Goal: Answer question/provide support: Share knowledge or assist other users

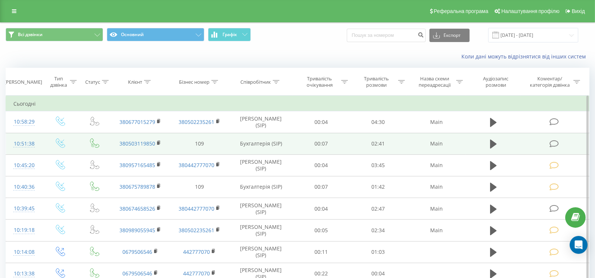
click at [552, 144] on icon at bounding box center [554, 144] width 9 height 8
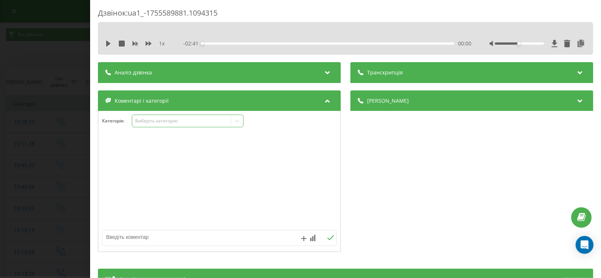
click at [165, 116] on div "Виберіть категорію" at bounding box center [188, 121] width 112 height 13
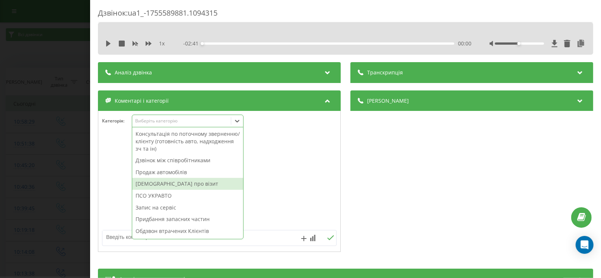
scroll to position [89, 0]
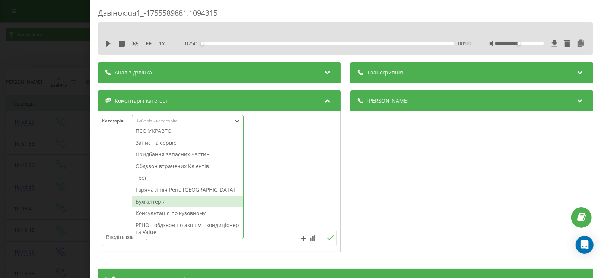
click at [163, 200] on div "Бухгалтерія" at bounding box center [187, 202] width 111 height 12
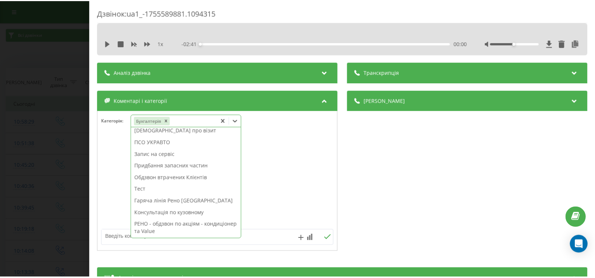
scroll to position [77, 0]
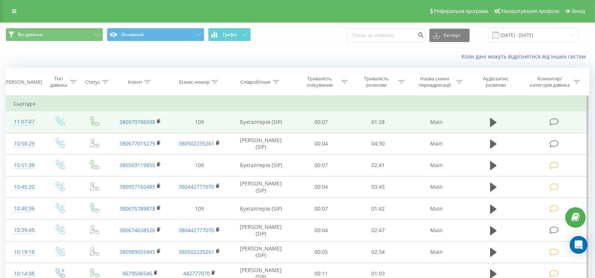
click at [553, 120] on icon at bounding box center [554, 122] width 9 height 8
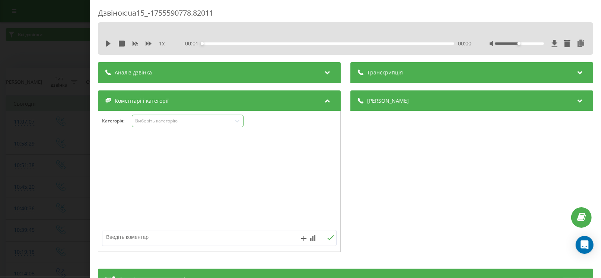
drag, startPoint x: 172, startPoint y: 118, endPoint x: 170, endPoint y: 122, distance: 4.5
click at [172, 119] on div "Виберіть категорію" at bounding box center [181, 121] width 93 height 6
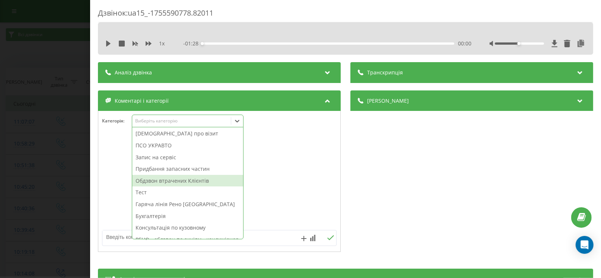
scroll to position [89, 0]
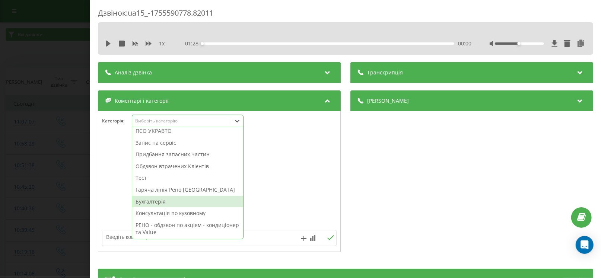
drag, startPoint x: 155, startPoint y: 200, endPoint x: 152, endPoint y: 196, distance: 5.2
click at [155, 200] on div "Бухгалтерія" at bounding box center [187, 202] width 111 height 12
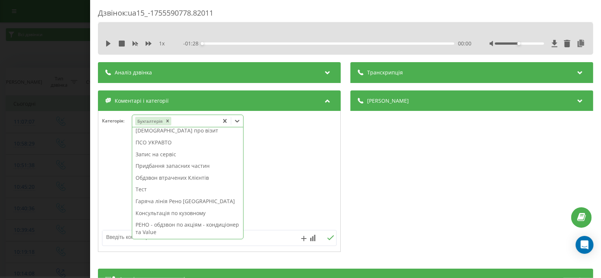
scroll to position [77, 0]
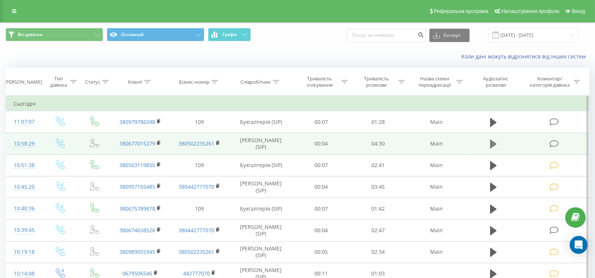
click at [494, 140] on icon at bounding box center [493, 144] width 7 height 10
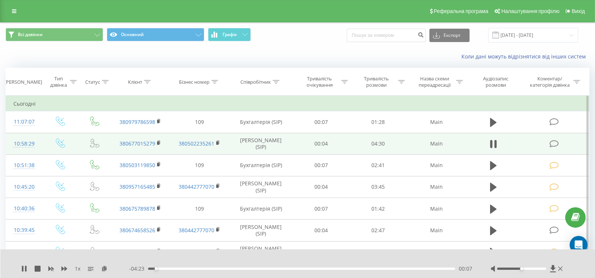
click at [553, 143] on icon at bounding box center [554, 144] width 9 height 8
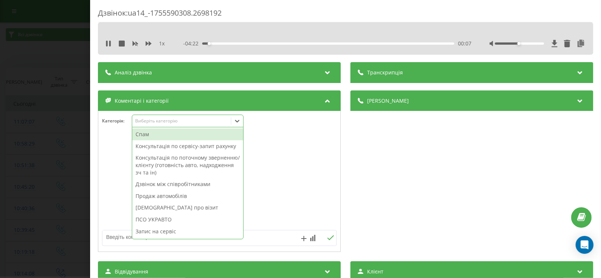
click at [204, 120] on div "Виберіть категорію" at bounding box center [181, 121] width 93 height 6
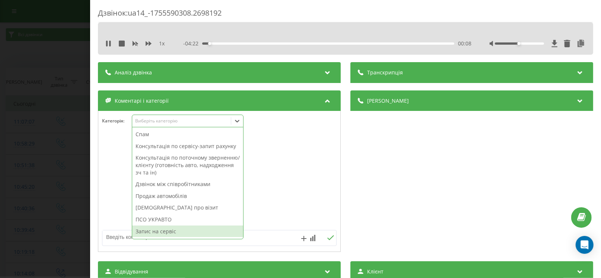
click at [183, 228] on div "Запис на сервіс" at bounding box center [187, 232] width 111 height 12
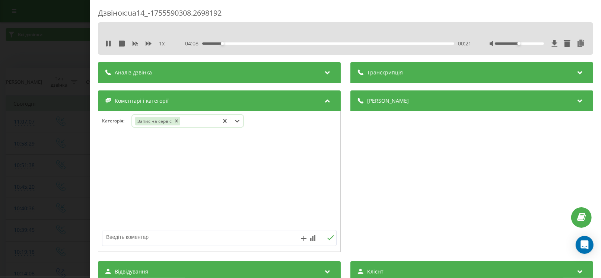
drag, startPoint x: 160, startPoint y: 235, endPoint x: 307, endPoint y: 230, distance: 146.4
click at [162, 235] on textarea at bounding box center [195, 236] width 187 height 13
paste textarea "22.08.2025"
paste textarea "11:00:00"
paste textarea "Sportage № АМ8770СІ VIN U5YPG815AJL492508"
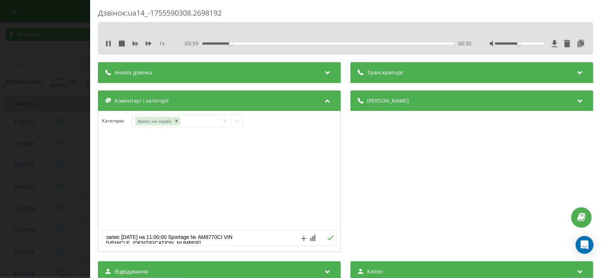
scroll to position [2, 0]
paste textarea "Пробіг 130 тис км Заміна мастила в коробці,замін колодок передні+задні ( по ста…"
type textarea "запис 22.08.2025 на 11:00:00 Sportage № АМ8770СІ VIN U5YPG815AJL492508 Пробіг 1…"
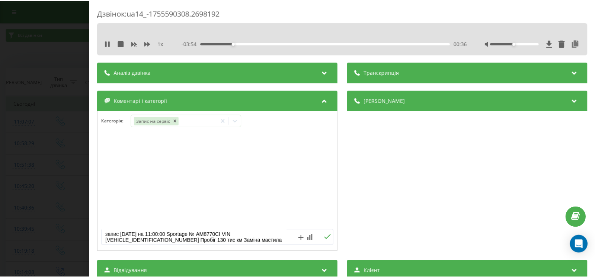
scroll to position [20, 0]
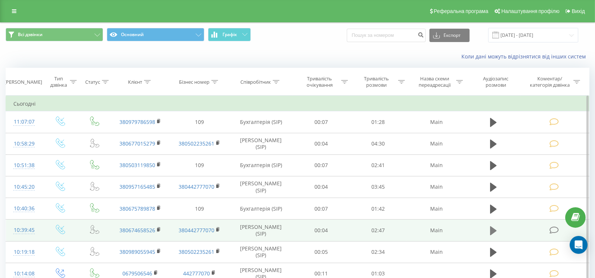
click at [492, 226] on icon at bounding box center [493, 231] width 7 height 10
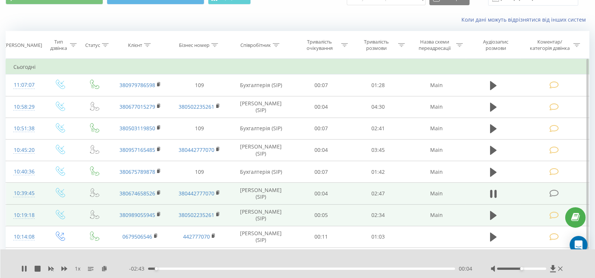
scroll to position [37, 0]
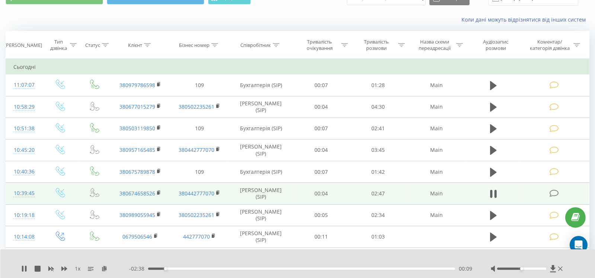
click at [551, 194] on icon at bounding box center [554, 194] width 9 height 8
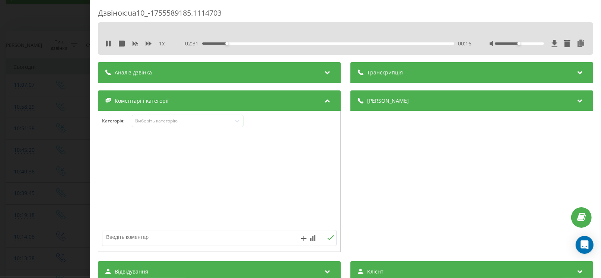
click at [133, 237] on textarea at bounding box center [195, 236] width 187 height 13
paste textarea "Станіслав КА7191МІ"
type textarea "Станіслав КА7191МІ - хотів поговрити с Дмитром"
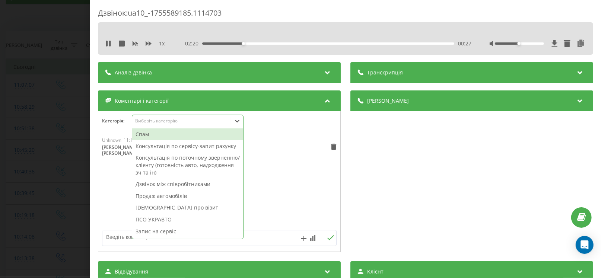
click at [156, 122] on div "Виберіть категорію" at bounding box center [181, 121] width 93 height 6
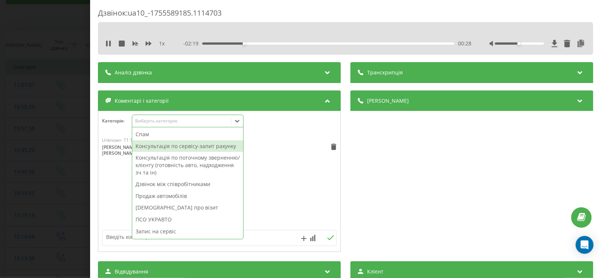
click at [159, 146] on div "Консультація по сервісу-запит рахунку" at bounding box center [187, 146] width 111 height 12
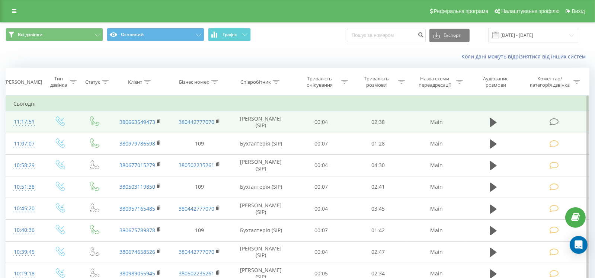
click at [552, 124] on icon at bounding box center [554, 122] width 9 height 8
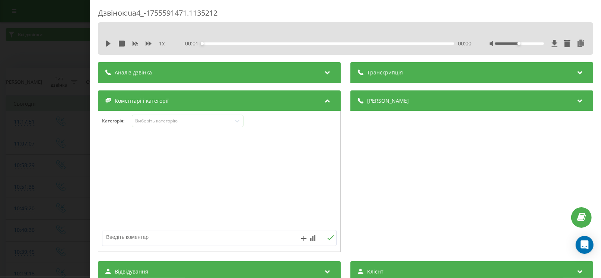
click at [136, 239] on textarea at bounding box center [195, 236] width 187 height 13
paste textarea "Chery T19 Tiggo4 № КА0577МВ VIN LVVDB21B7PD236905"
type textarea "Chery T19 Tiggo4 № КА0577МВ VIN LVVDB21B7PD236905"
click at [162, 123] on div "Виберіть категорію" at bounding box center [181, 121] width 93 height 6
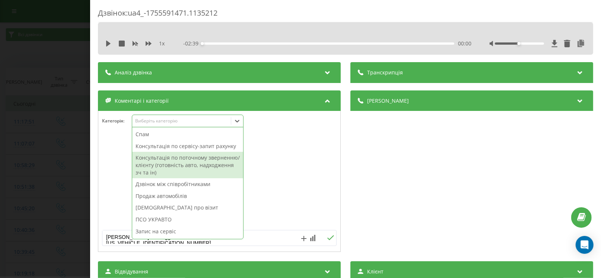
click at [176, 160] on div "Консультація по поточному зверненню/клієнту (готовність авто, надходження зч та…" at bounding box center [187, 165] width 111 height 26
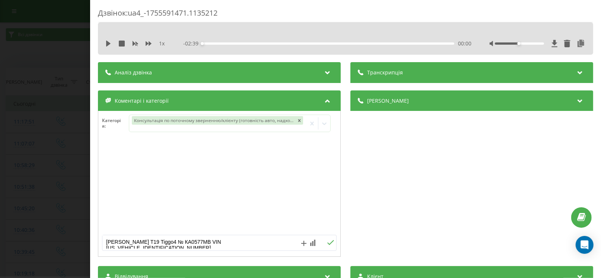
click at [84, 192] on div "Дзвінок : ua4_-1755591471.1135212 1 x - 02:39 00:00 00:00 Транскрипція Для AI-а…" at bounding box center [300, 139] width 601 height 278
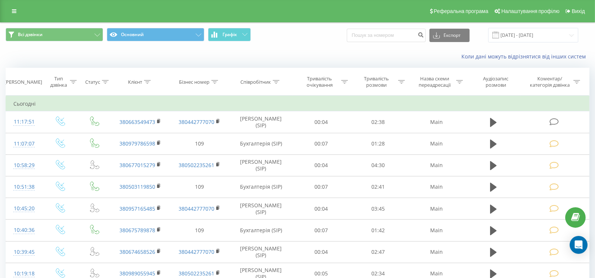
click at [102, 49] on div "Коли дані можуть відрізнятися вiд інших систем" at bounding box center [297, 57] width 595 height 18
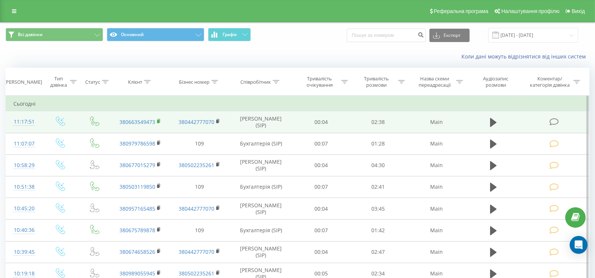
click at [160, 121] on icon at bounding box center [159, 121] width 4 height 5
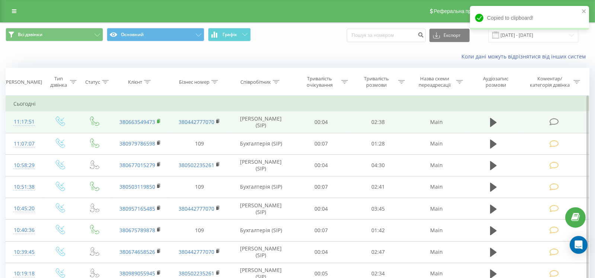
click at [159, 121] on rect at bounding box center [158, 121] width 2 height 3
click at [492, 122] on icon at bounding box center [493, 122] width 7 height 9
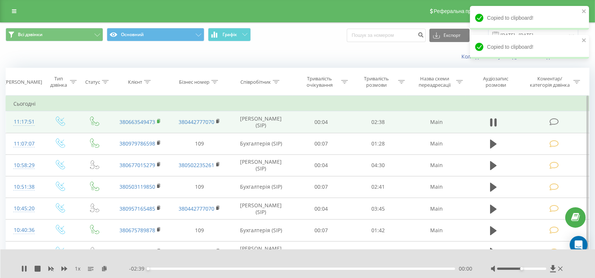
click at [159, 120] on rect at bounding box center [158, 121] width 2 height 3
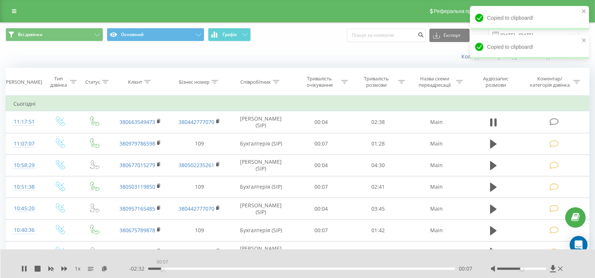
click at [163, 268] on div "00:07" at bounding box center [301, 269] width 307 height 2
click at [22, 266] on icon at bounding box center [24, 269] width 6 height 6
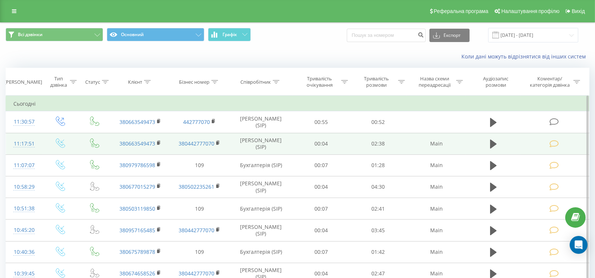
click at [548, 141] on td at bounding box center [555, 144] width 69 height 22
click at [553, 146] on icon at bounding box center [554, 144] width 9 height 8
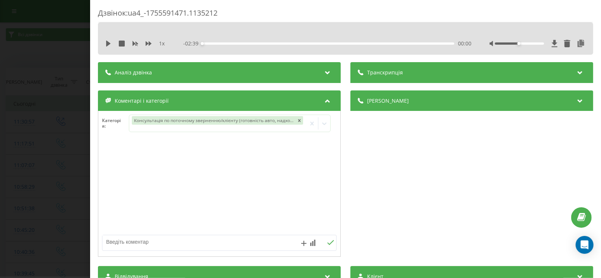
click at [152, 243] on textarea at bounding box center [195, 241] width 187 height 13
paste textarea "Chery T19 Tiggo4 № КА0577МВ VIN LVVDB21B7PD236905"
type textarea "[PERSON_NAME] T19 Tiggo4 № КА0577МВ VIN [US_VEHICLE_IDENTIFICATION_NUMBER] - лу…"
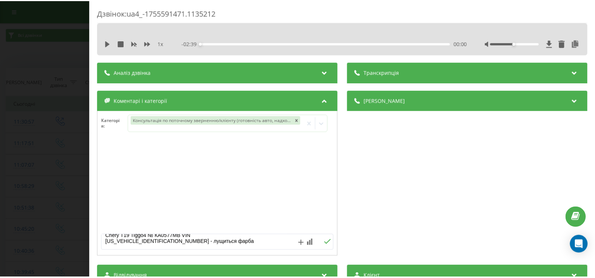
scroll to position [0, 0]
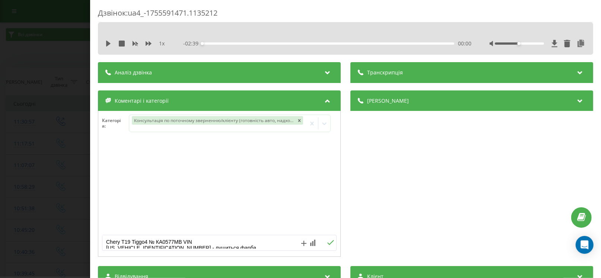
drag, startPoint x: 119, startPoint y: 243, endPoint x: 39, endPoint y: 216, distance: 84.4
click at [39, 216] on div "Дзвінок : ua4_-1755591471.1135212 1 x - 02:39 00:00 00:00 Транскрипція Для AI-а…" at bounding box center [300, 139] width 601 height 278
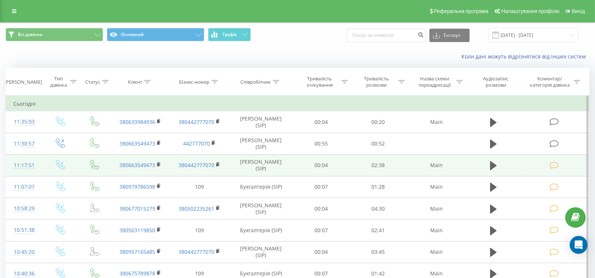
click at [559, 170] on td at bounding box center [555, 166] width 69 height 22
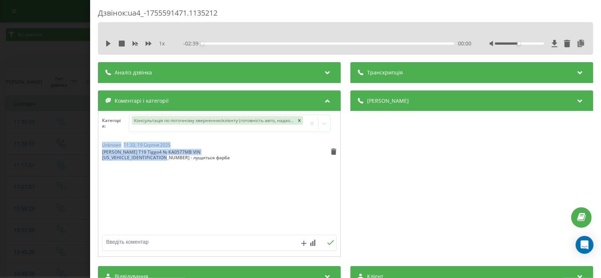
drag, startPoint x: 140, startPoint y: 158, endPoint x: 79, endPoint y: 147, distance: 62.1
click at [79, 147] on div "Дзвінок : ua4_-1755591471.1135212 1 x - 02:39 00:00 00:00 Транскрипція Для AI-а…" at bounding box center [300, 139] width 601 height 278
copy div "Unknown 11:33[DATE] [PERSON_NAME] T19 Tiggo4 № КА0577МВ VIN [US_VEHICLE_IDENTIF…"
click at [169, 180] on div "Unknown 11:33, 19 Серпня 2025 Chery T19 Tiggo4 № КА0577МВ VIN LVVDB21B7PD236905…" at bounding box center [219, 186] width 242 height 89
drag, startPoint x: 102, startPoint y: 157, endPoint x: 87, endPoint y: 150, distance: 16.7
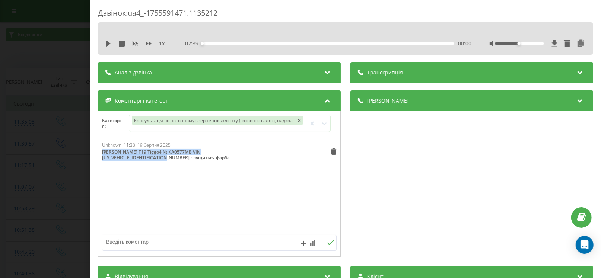
click at [87, 150] on div "Дзвінок : ua4_-1755591471.1135212 1 x - 02:39 00:00 00:00 Транскрипція Для AI-а…" at bounding box center [300, 139] width 601 height 278
copy div "Chery T19 Tiggo4 № КА0577МВ VIN LVVDB21B7PD236905 - лущиться фарба"
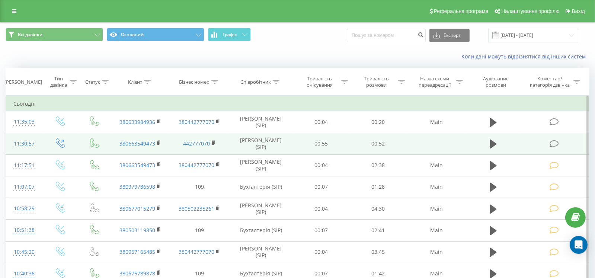
click at [558, 140] on icon at bounding box center [554, 144] width 9 height 8
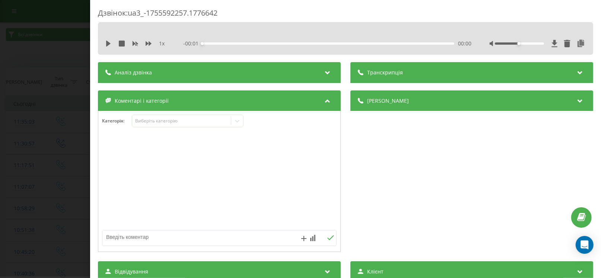
click at [133, 237] on textarea at bounding box center [195, 236] width 187 height 13
paste textarea "Chery T19 Tiggo4 № КА0577МВ VIN LVVDB21B7PD236905 - лущиться фарба"
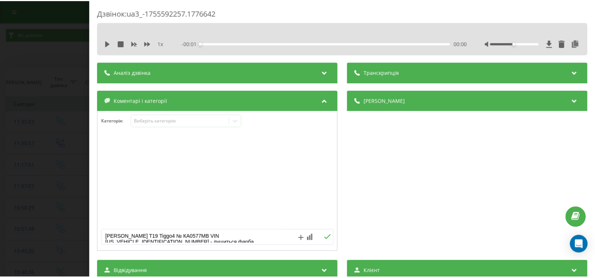
scroll to position [2, 0]
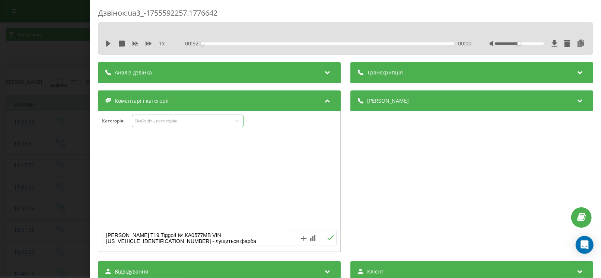
type textarea "Chery T19 Tiggo4 № КА0577МВ VIN LVVDB21B7PD236905 - лущиться фарба"
click at [177, 115] on div "Виберіть категорію" at bounding box center [188, 121] width 112 height 13
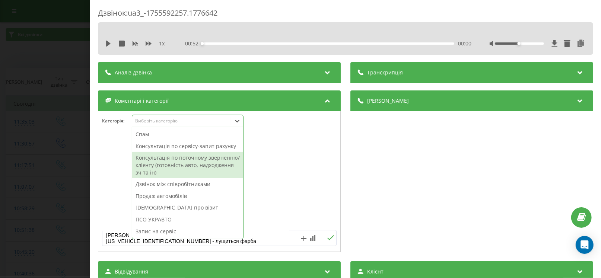
click at [175, 170] on div "Консультація по поточному зверненню/клієнту (готовність авто, надходження зч та…" at bounding box center [187, 165] width 111 height 26
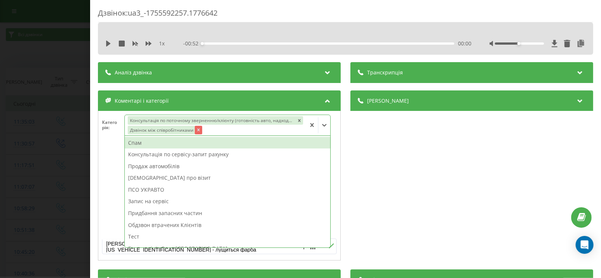
drag, startPoint x: 192, startPoint y: 131, endPoint x: 197, endPoint y: 130, distance: 4.9
click at [197, 131] on div "Дзвінок між співробітниками" at bounding box center [165, 130] width 74 height 9
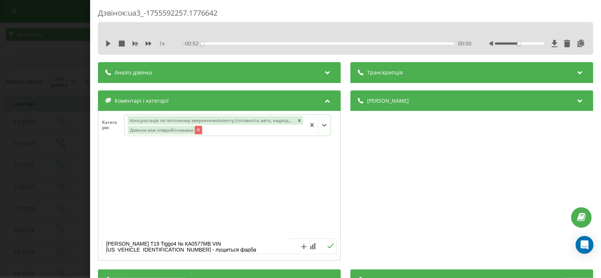
click at [197, 130] on icon "Remove Дзвінок між співробітниками" at bounding box center [198, 129] width 5 height 5
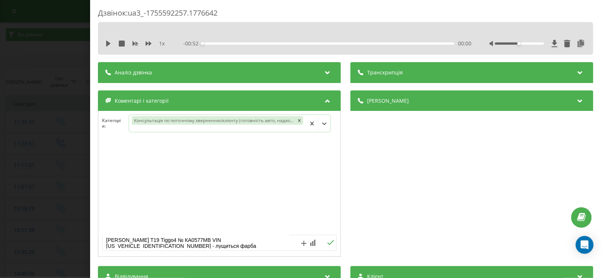
click at [327, 240] on icon at bounding box center [330, 242] width 7 height 5
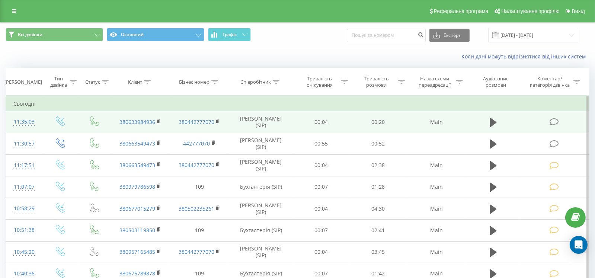
click at [553, 121] on icon at bounding box center [554, 122] width 9 height 8
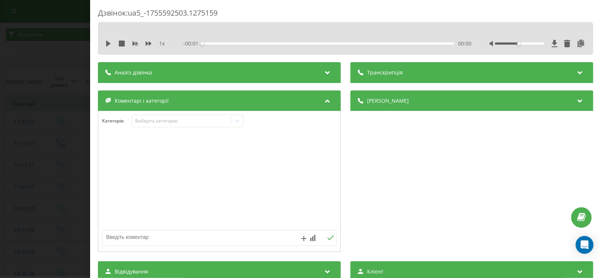
click at [135, 240] on textarea at bounding box center [195, 236] width 187 height 13
type textarea "помилково"
click at [159, 123] on div "Виберіть категорію" at bounding box center [181, 121] width 93 height 6
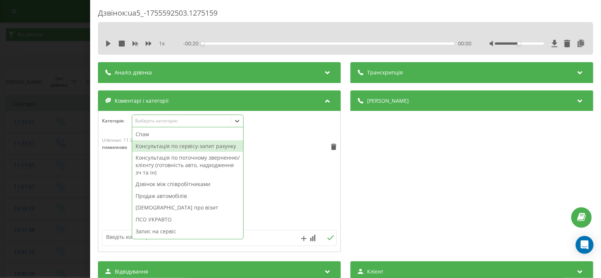
click at [161, 142] on div "Консультація по сервісу-запит рахунку" at bounding box center [187, 146] width 111 height 12
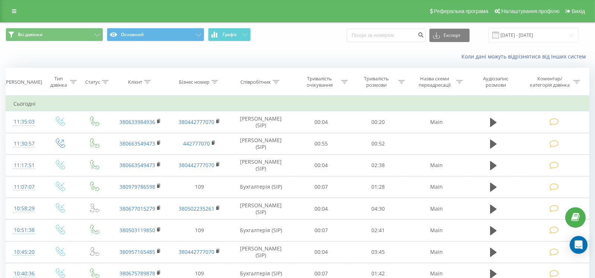
click at [63, 55] on div "Коли дані можуть відрізнятися вiд інших систем" at bounding box center [297, 57] width 595 height 18
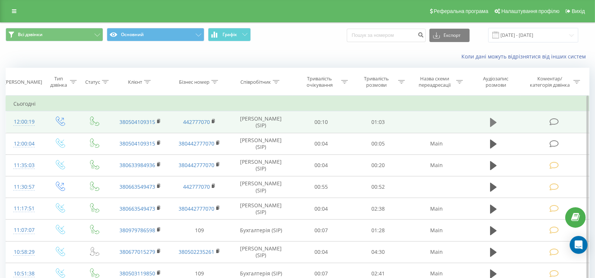
click at [493, 120] on icon at bounding box center [493, 122] width 7 height 9
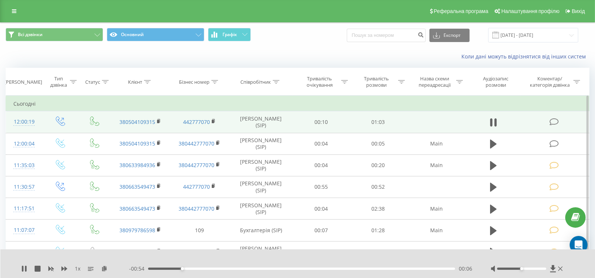
click at [553, 119] on icon at bounding box center [554, 122] width 9 height 8
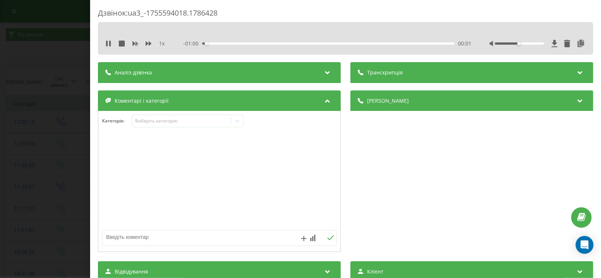
click at [187, 95] on div "Коментарі і категорії" at bounding box center [219, 100] width 243 height 21
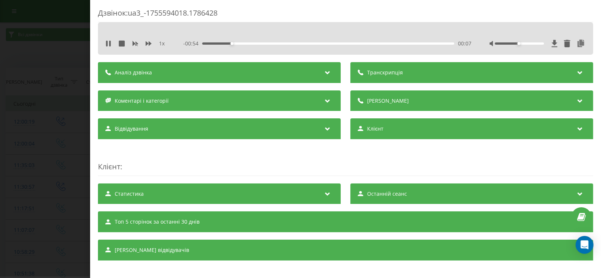
drag, startPoint x: 189, startPoint y: 100, endPoint x: 196, endPoint y: 109, distance: 11.7
click at [190, 100] on div "Коментарі і категорії" at bounding box center [219, 100] width 243 height 21
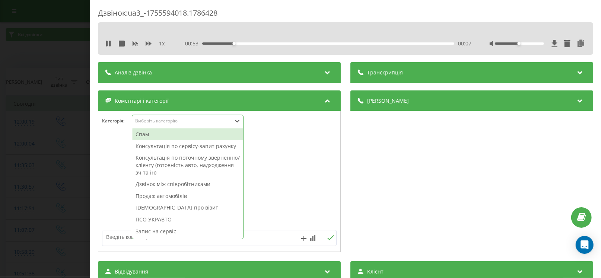
drag, startPoint x: 198, startPoint y: 121, endPoint x: 196, endPoint y: 127, distance: 6.1
click at [197, 121] on div "Виберіть категорію" at bounding box center [181, 121] width 93 height 6
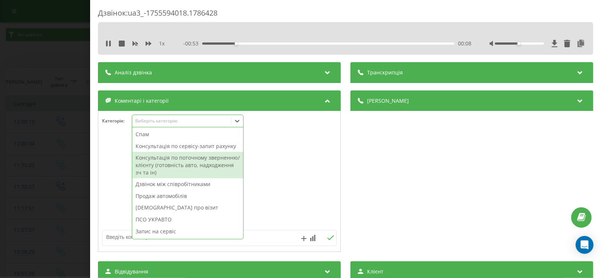
click at [198, 158] on div "Консультація по поточному зверненню/клієнту (готовність авто, надходження зч та…" at bounding box center [187, 165] width 111 height 26
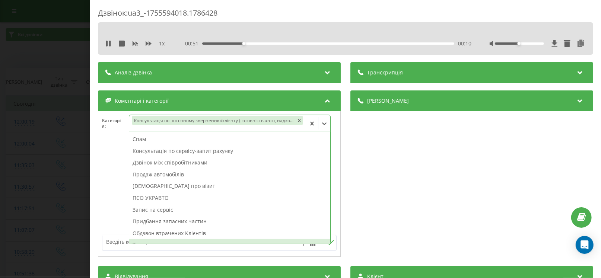
click at [118, 243] on textarea at bounding box center [195, 241] width 187 height 13
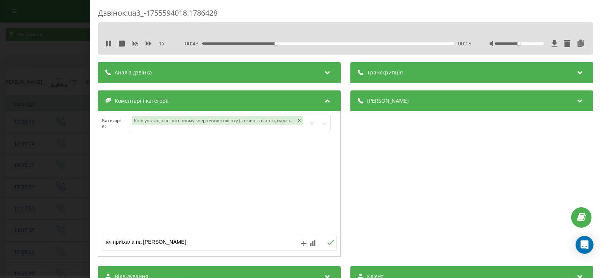
type textarea "кл приїхала на сервіс Фармак"
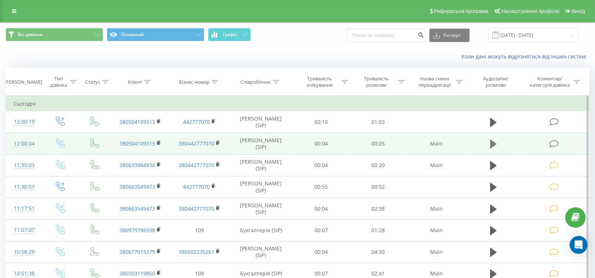
click at [494, 142] on icon at bounding box center [493, 144] width 7 height 9
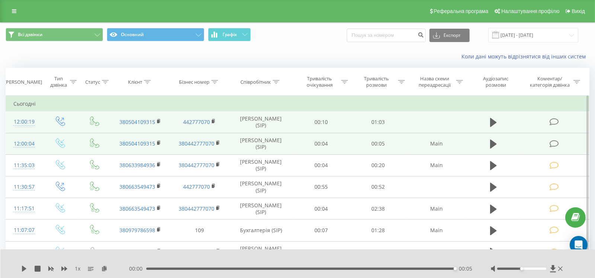
click at [555, 120] on icon at bounding box center [554, 122] width 9 height 8
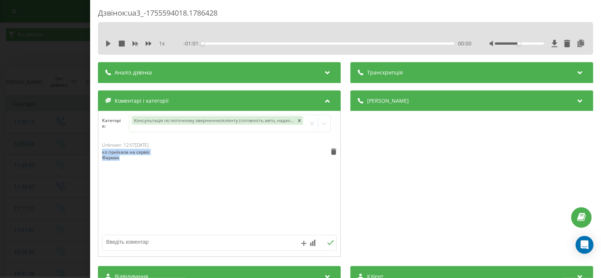
drag, startPoint x: 105, startPoint y: 154, endPoint x: 94, endPoint y: 150, distance: 11.1
click at [94, 150] on div "Дзвінок : ua3_-1755594018.1786428 1 x - 01:01 00:00 00:00 Транскрипція Для AI-а…" at bounding box center [345, 139] width 511 height 278
copy div "кл приїхала на сервіс Фармак"
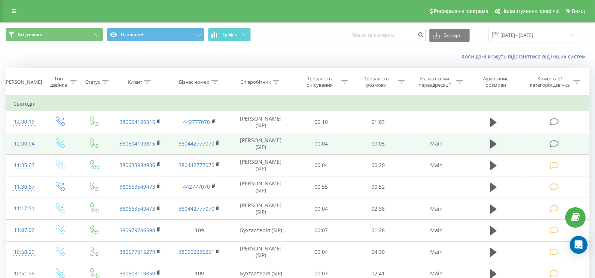
click at [550, 142] on icon at bounding box center [554, 144] width 9 height 8
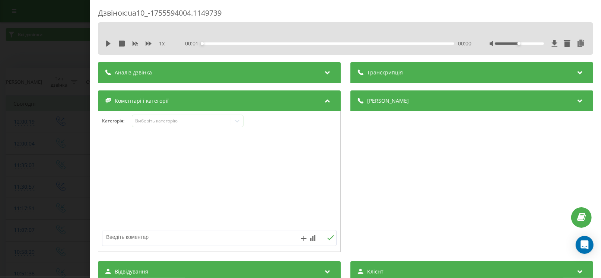
click at [147, 237] on textarea at bounding box center [195, 236] width 187 height 13
paste textarea "кл приїхала на сервіс Фармак"
type textarea "кл приїхала на сервіс Фармак"
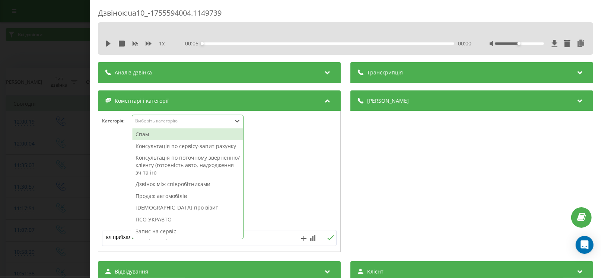
drag, startPoint x: 151, startPoint y: 122, endPoint x: 157, endPoint y: 145, distance: 23.7
click at [151, 122] on div "Виберіть категорію" at bounding box center [181, 121] width 93 height 6
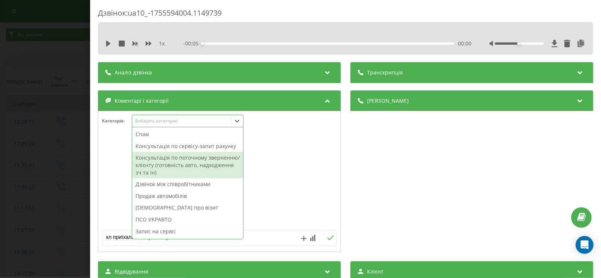
click at [165, 160] on div "Консультація по поточному зверненню/клієнту (готовність авто, надходження зч та…" at bounding box center [187, 165] width 111 height 26
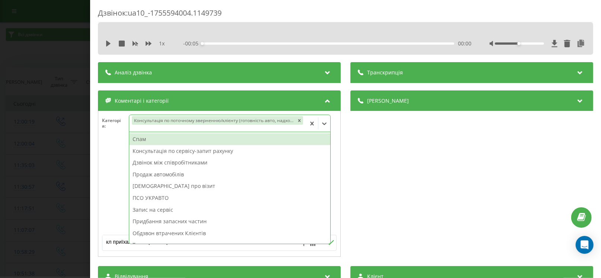
click at [327, 240] on div "Спам Консультація по сервісу-запит рахунку Дзвінок між співробітниками Продаж а…" at bounding box center [230, 188] width 202 height 112
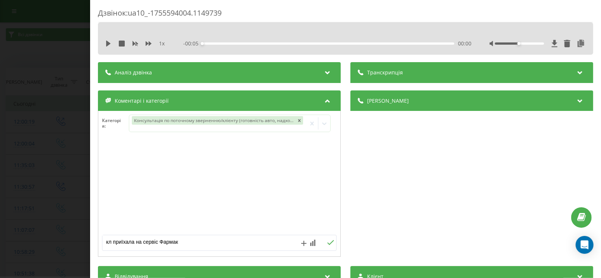
click at [331, 243] on icon at bounding box center [330, 242] width 7 height 5
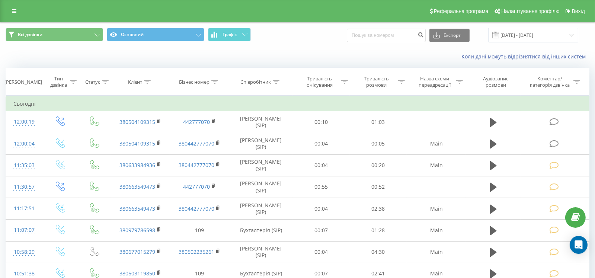
click at [70, 26] on div "Всі дзвінки Основний Графік Експорт .csv .xls .xlsx 13.08.2025 - 19.08.2025" at bounding box center [297, 35] width 595 height 25
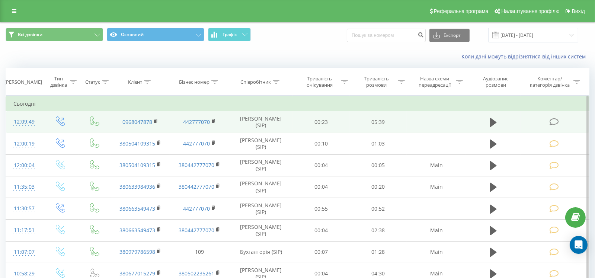
click at [554, 120] on icon at bounding box center [554, 122] width 9 height 8
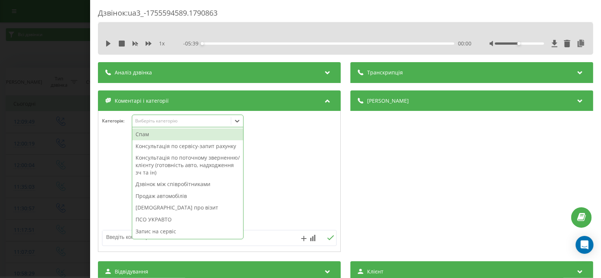
click at [145, 124] on div "Виберіть категорію" at bounding box center [181, 121] width 99 height 7
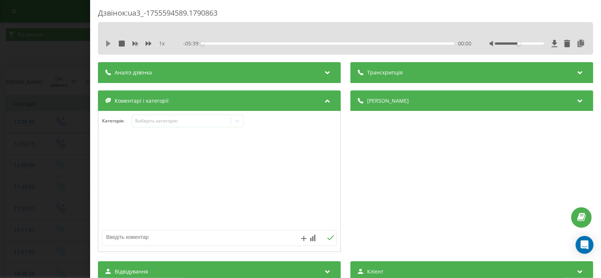
click at [109, 42] on icon at bounding box center [108, 44] width 6 height 6
click at [107, 43] on icon at bounding box center [106, 44] width 1 height 6
click at [200, 231] on textarea at bounding box center [195, 236] width 187 height 13
paste textarea "[DATE]"
paste textarea "14:00:00"
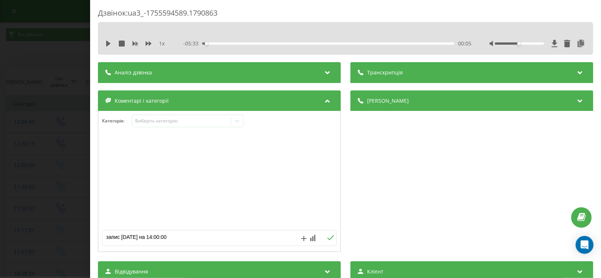
paste textarea "EXPRESS КА6923МА [US_VEHICLE_IDENTIFICATION_NUMBER]"
paste textarea "ЛІД. до [PERSON_NAME]. пробіг 40000км. ТО-3, можливо треба поміняти колодки"
click at [106, 236] on textarea "запис [DATE] на 14:00:00 EXPRESS КА6923МА [US_VEHICLE_IDENTIFICATION_NUMBER] ЛІ…" at bounding box center [195, 236] width 187 height 13
type textarea "ЛІД запис 22.08.2025 на 14:00:00 EXPRESS КА6923МА VF1RJK00771538231 ЛІД. до Пав…"
click at [155, 117] on div "Виберіть категорію" at bounding box center [188, 121] width 112 height 13
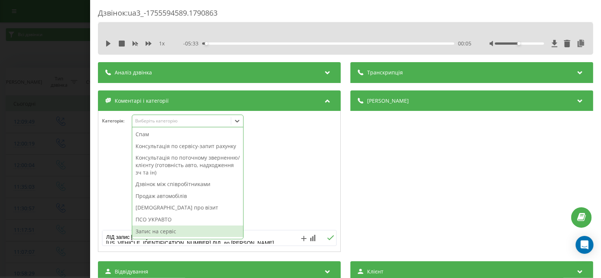
click at [160, 226] on div "Запис на сервіс" at bounding box center [187, 232] width 111 height 12
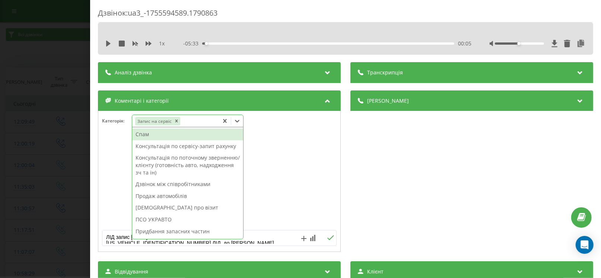
click at [329, 235] on icon at bounding box center [330, 237] width 7 height 5
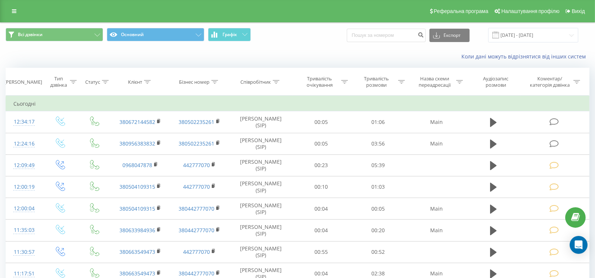
click at [86, 63] on div "Коли дані можуть відрізнятися вiд інших систем" at bounding box center [297, 57] width 595 height 18
click at [210, 60] on div "Коли дані можуть відрізнятися вiд інших систем" at bounding box center [297, 57] width 595 height 18
click at [399, 51] on div "Коли дані можуть відрізнятися вiд інших систем" at bounding box center [297, 57] width 595 height 18
click at [66, 60] on div "Коли дані можуть відрізнятися вiд інших систем" at bounding box center [297, 57] width 595 height 18
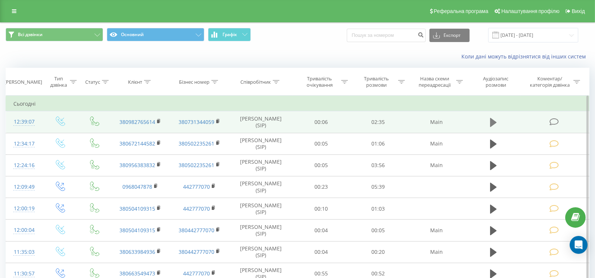
click at [493, 120] on icon at bounding box center [493, 122] width 7 height 9
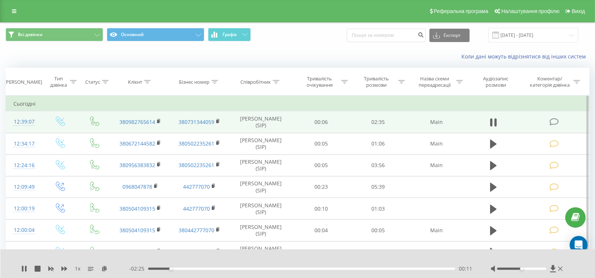
click at [553, 120] on icon at bounding box center [554, 122] width 9 height 8
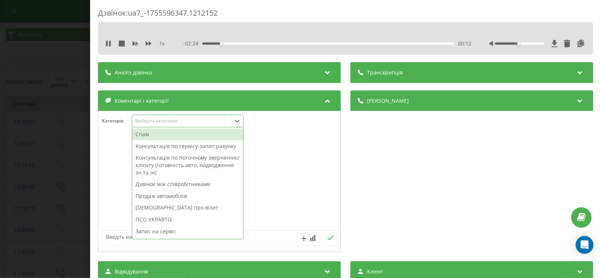
click at [160, 117] on div "Виберіть категорію" at bounding box center [188, 121] width 112 height 13
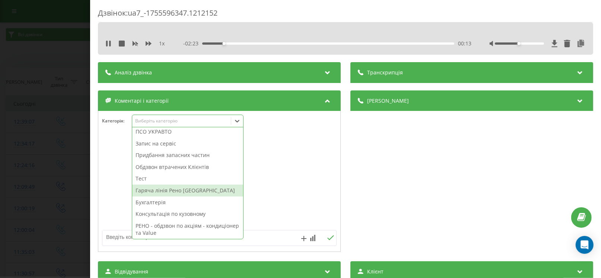
scroll to position [89, 0]
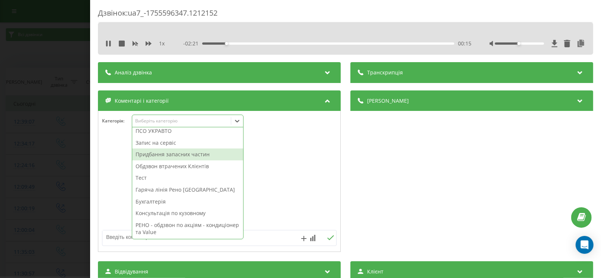
click at [166, 152] on div "Придбання запасних частин" at bounding box center [187, 155] width 111 height 12
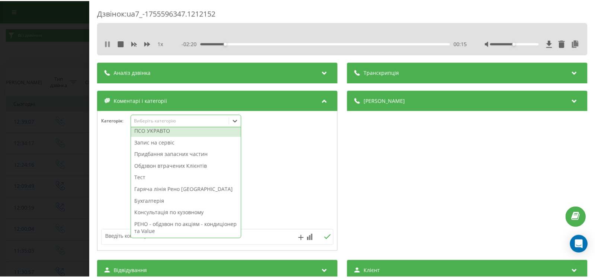
scroll to position [77, 0]
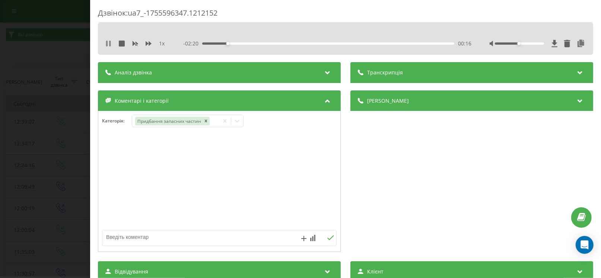
click at [108, 42] on icon at bounding box center [108, 44] width 6 height 6
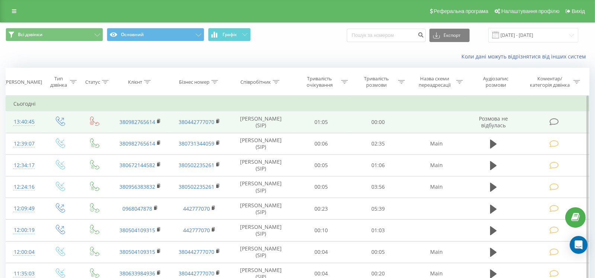
click at [555, 115] on td at bounding box center [555, 122] width 69 height 22
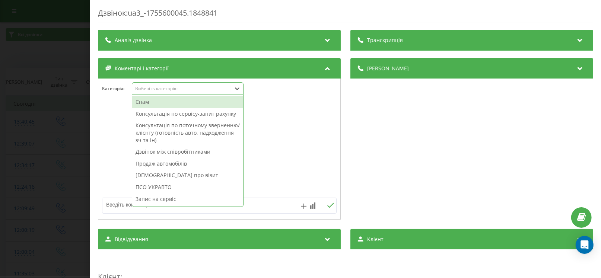
click at [220, 92] on div "Виберіть категорію" at bounding box center [181, 88] width 99 height 7
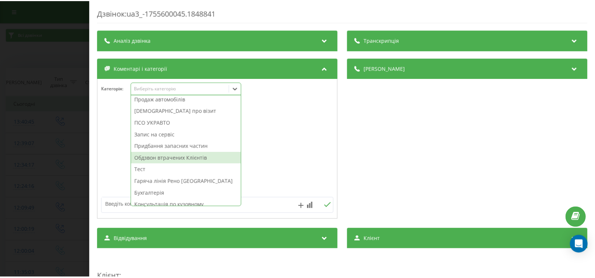
scroll to position [74, 0]
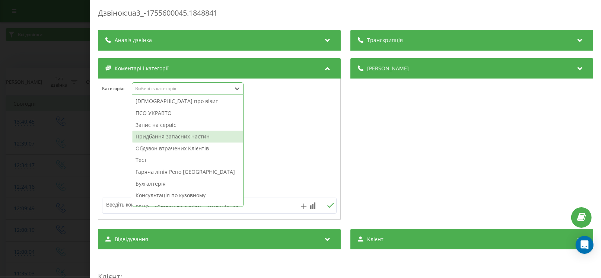
click at [179, 137] on div "Придбання запасних частин" at bounding box center [187, 137] width 111 height 12
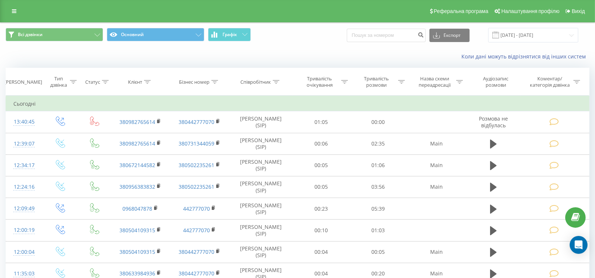
click at [85, 44] on div "Всі дзвінки Основний Графік Експорт .csv .xls .xlsx 13.08.2025 - 19.08.2025" at bounding box center [297, 35] width 595 height 25
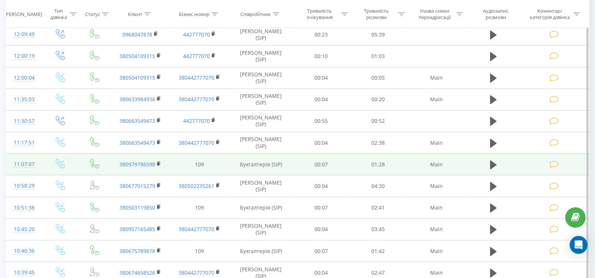
scroll to position [186, 0]
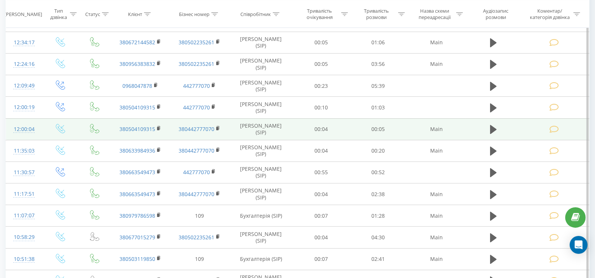
scroll to position [112, 0]
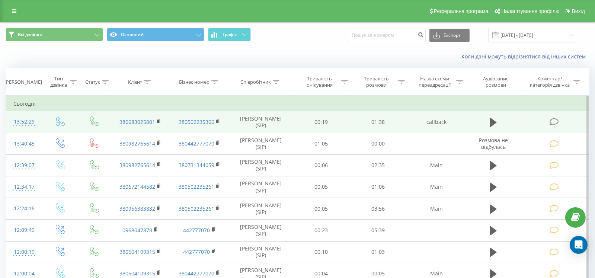
click at [556, 116] on td at bounding box center [555, 122] width 69 height 22
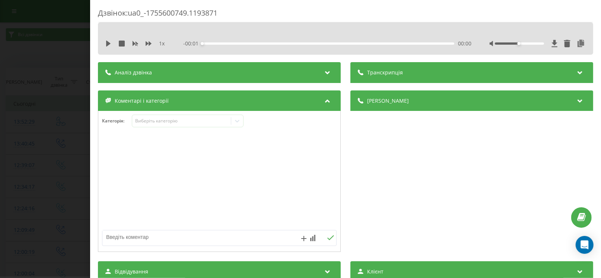
click at [133, 131] on div "Категорія : Виберіть категорію" at bounding box center [219, 126] width 242 height 22
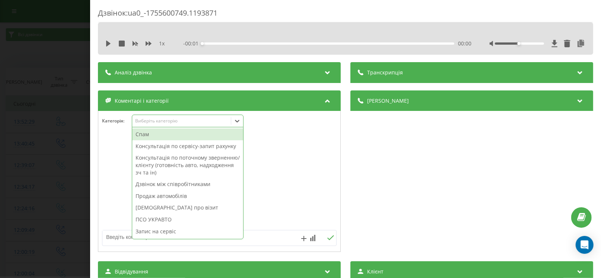
click at [145, 122] on div "Виберіть категорію" at bounding box center [181, 121] width 93 height 6
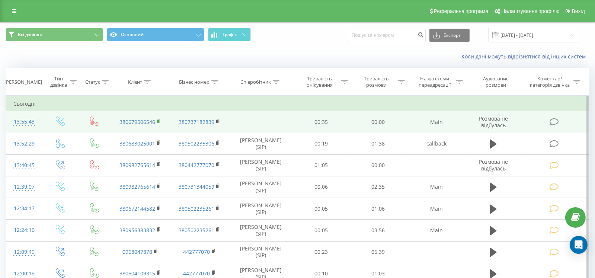
click at [160, 121] on icon at bounding box center [159, 121] width 4 height 5
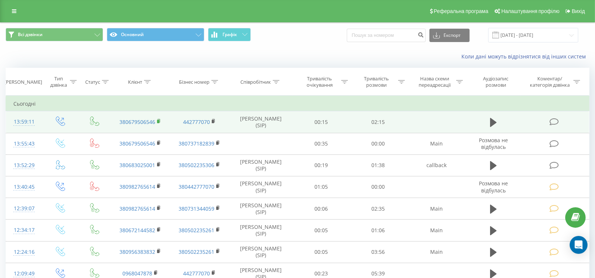
click at [157, 121] on rect at bounding box center [158, 121] width 2 height 3
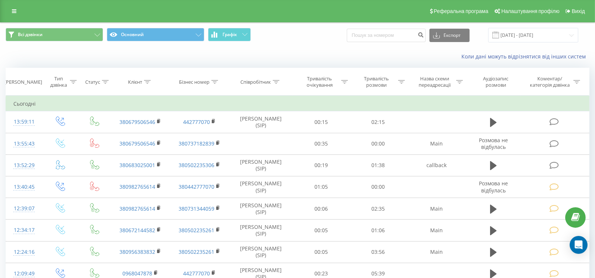
click at [83, 58] on div "Коли дані можуть відрізнятися вiд інших систем" at bounding box center [297, 57] width 595 height 18
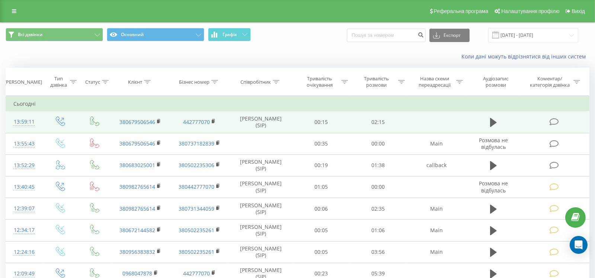
scroll to position [37, 0]
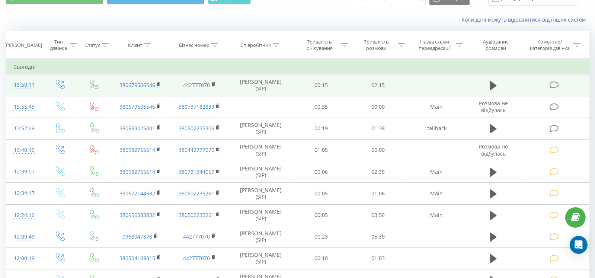
click at [551, 86] on icon at bounding box center [554, 85] width 9 height 8
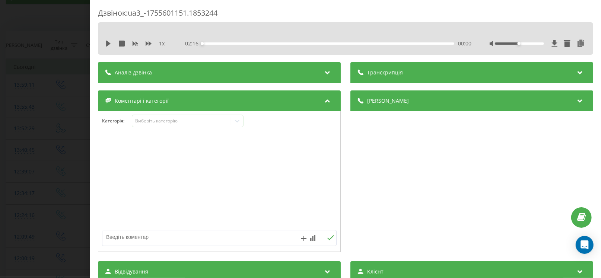
click at [143, 223] on div at bounding box center [219, 181] width 242 height 89
click at [141, 241] on textarea at bounding box center [195, 236] width 187 height 13
type textarea "привезлт дастер поліції Київська область, проблеми з електронікою"
drag, startPoint x: 123, startPoint y: 153, endPoint x: 77, endPoint y: 150, distance: 45.9
click at [77, 150] on div "Дзвінок : ua3_-1755601151.1853244 1 x - 02:16 00:00 00:00 Транскрипція Для AI-а…" at bounding box center [300, 139] width 601 height 278
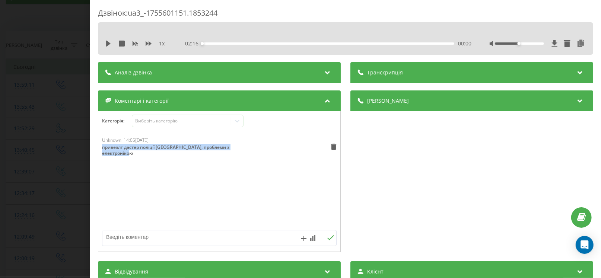
copy div "привезлт дастер поліції Київська область, проблеми з електронікою"
click at [157, 123] on div "Виберіть категорію" at bounding box center [181, 121] width 93 height 6
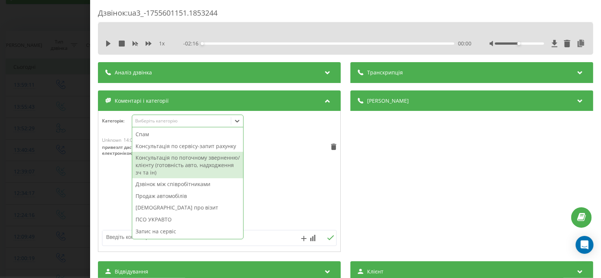
click at [162, 155] on div "Консультація по поточному зверненню/клієнту (готовність авто, надходження зч та…" at bounding box center [187, 165] width 111 height 26
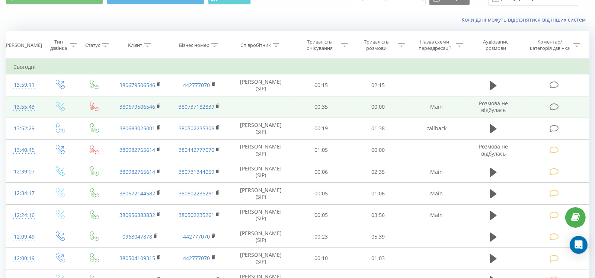
click at [553, 108] on icon at bounding box center [554, 107] width 9 height 8
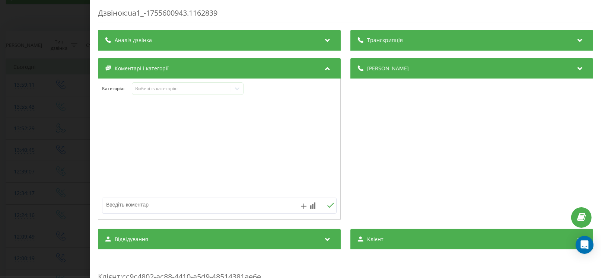
click at [136, 198] on textarea at bounding box center [195, 204] width 187 height 13
paste textarea "привезлт дастер поліції Київська область, проблеми з електронікою"
type textarea "привезлт дастер поліції Київська область, проблеми з електронікою"
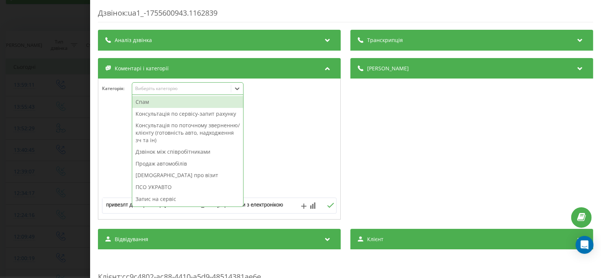
click at [178, 90] on div "Виберіть категорію" at bounding box center [181, 89] width 93 height 6
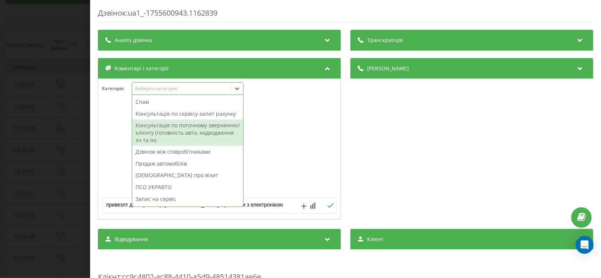
click at [175, 128] on div "Консультація по поточному зверненню/клієнту (готовність авто, надходження зч та…" at bounding box center [187, 133] width 111 height 26
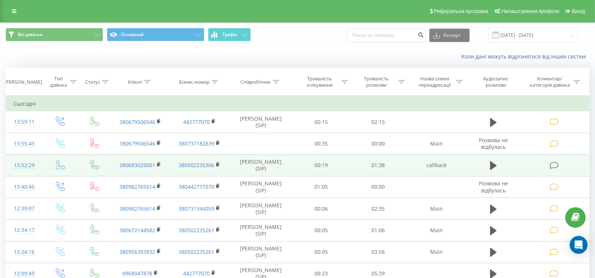
click at [552, 165] on icon at bounding box center [554, 166] width 9 height 8
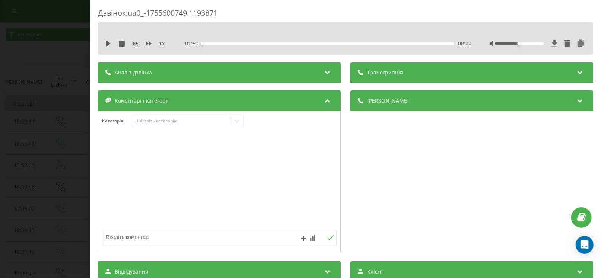
click at [157, 234] on textarea at bounding box center [195, 236] width 187 height 13
type textarea "Х-трейл, питав яке масло у двигун треба заливати"
click at [174, 120] on div "Виберіть категорію" at bounding box center [181, 121] width 93 height 6
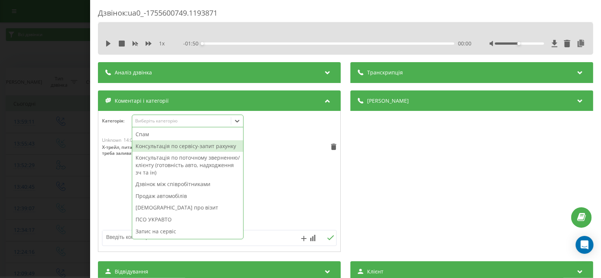
click at [202, 149] on div "Консультація по сервісу-запит рахунку" at bounding box center [187, 146] width 111 height 12
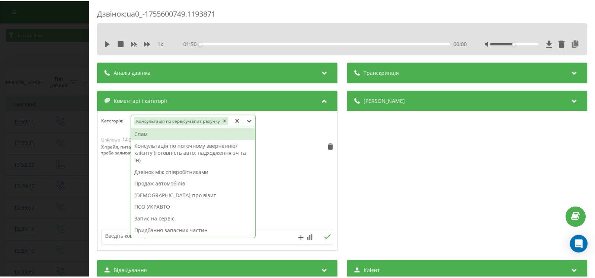
scroll to position [37, 0]
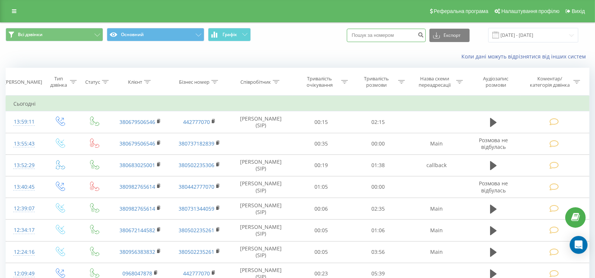
click at [382, 35] on input at bounding box center [386, 35] width 79 height 13
paste input "[PHONE_NUMBER]"
drag, startPoint x: 364, startPoint y: 33, endPoint x: 356, endPoint y: 32, distance: 8.6
click at [356, 32] on div "Всі дзвінки Основний Графік [PHONE_NUMBER] Експорт .csv .xls .xlsx [DATE] - [DA…" at bounding box center [298, 35] width 584 height 15
type input "380503163356"
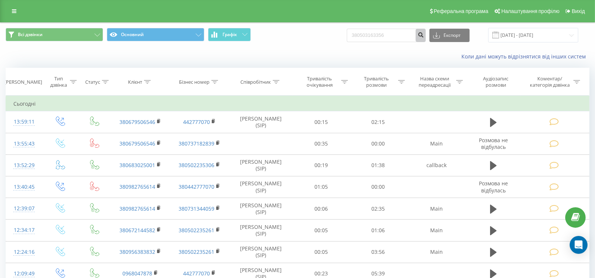
click at [424, 36] on icon "submit" at bounding box center [421, 34] width 6 height 4
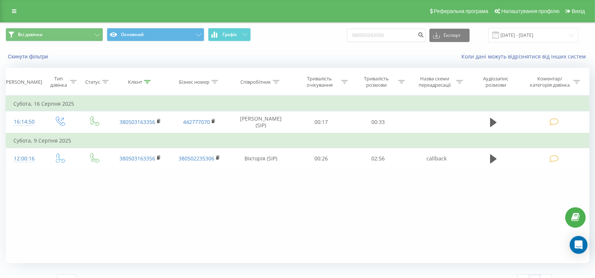
click at [48, 184] on div "Фільтрувати за умовою Дорівнює Введіть значення Скасувати OK Фільтрувати за умо…" at bounding box center [298, 180] width 584 height 168
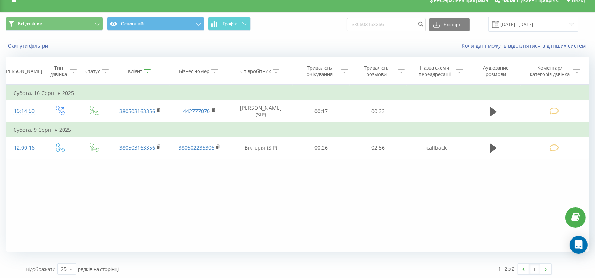
scroll to position [13, 0]
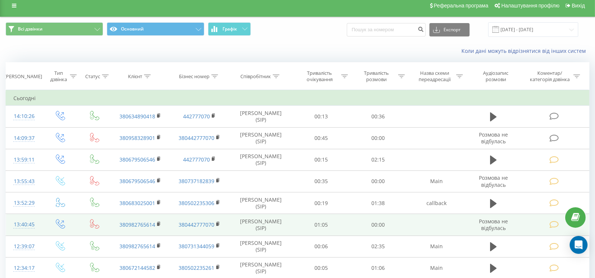
scroll to position [37, 0]
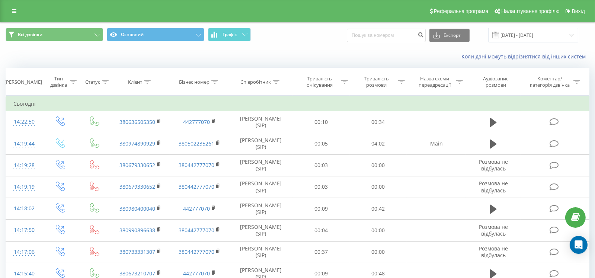
click at [88, 64] on div "Коли дані можуть відрізнятися вiд інших систем" at bounding box center [297, 57] width 595 height 18
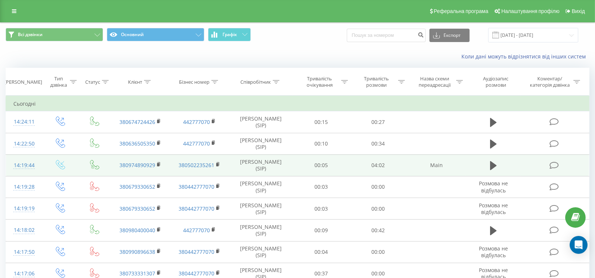
click at [554, 166] on icon at bounding box center [554, 166] width 9 height 8
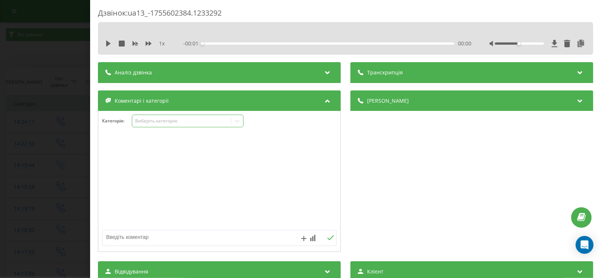
click at [164, 125] on div "Виберіть категорію" at bounding box center [188, 121] width 112 height 13
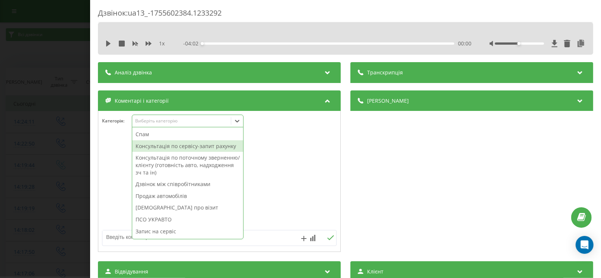
click at [160, 150] on div "Консультація по сервісу-запит рахунку" at bounding box center [187, 146] width 111 height 12
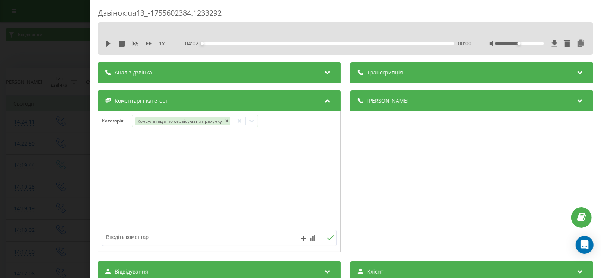
click at [118, 237] on textarea at bounding box center [195, 236] width 187 height 13
type textarea "з-на ксенонових ламп ближнього світла хюндай соната"
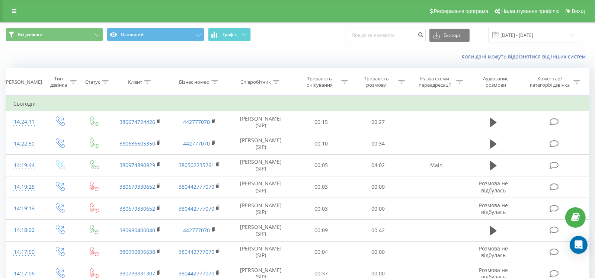
click at [55, 61] on div "Коли дані можуть відрізнятися вiд інших систем" at bounding box center [297, 57] width 595 height 18
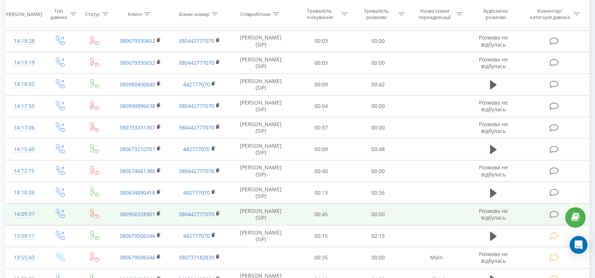
scroll to position [149, 0]
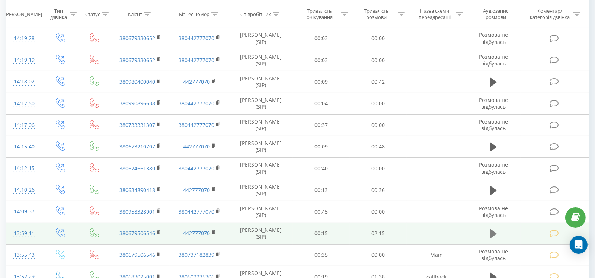
click at [493, 234] on icon at bounding box center [493, 233] width 7 height 9
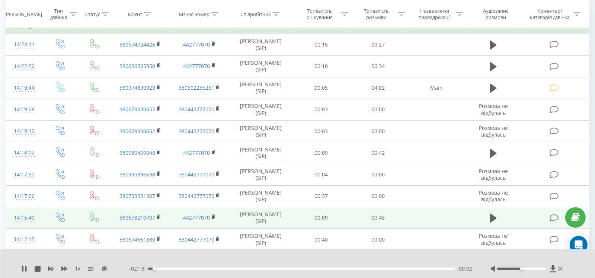
scroll to position [74, 0]
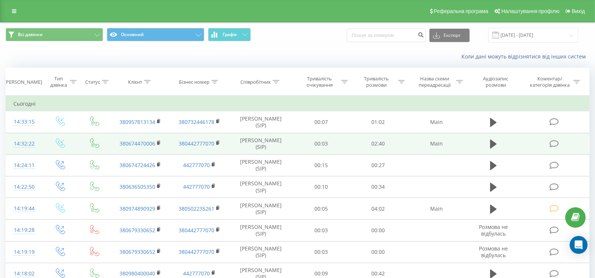
click at [558, 143] on icon at bounding box center [554, 144] width 9 height 8
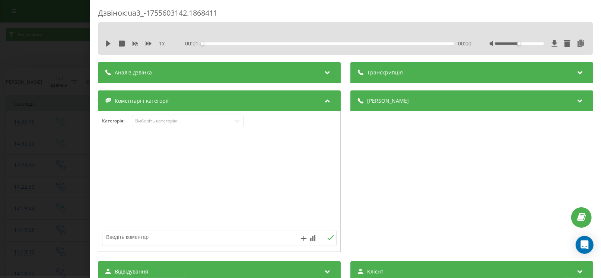
click at [124, 237] on textarea at bounding box center [195, 236] width 187 height 13
type textarea "тойота королла діагностика амотризаторів"
click at [172, 125] on div "Виберіть категорію" at bounding box center [188, 121] width 112 height 13
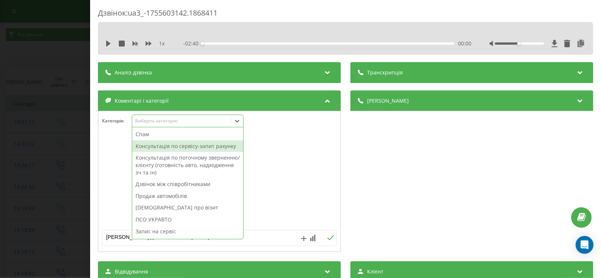
click at [175, 146] on div "Консультація по сервісу-запит рахунку" at bounding box center [187, 146] width 111 height 12
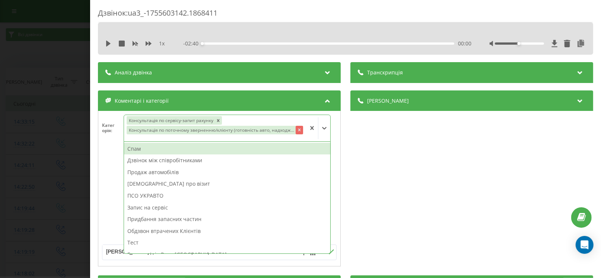
click at [297, 127] on icon "Remove Консультація по поточному зверненню/клієнту (готовність авто, надходженн…" at bounding box center [299, 129] width 5 height 5
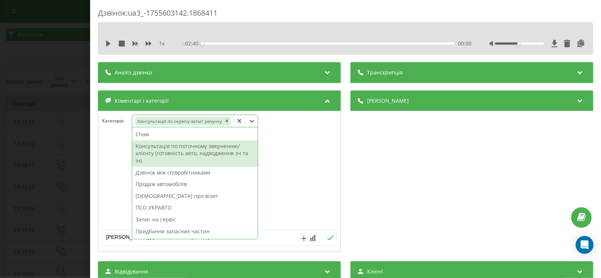
click at [125, 165] on div at bounding box center [219, 181] width 242 height 89
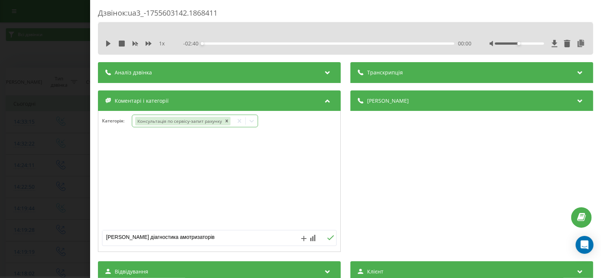
click at [384, 99] on span "[PERSON_NAME]" at bounding box center [388, 100] width 42 height 7
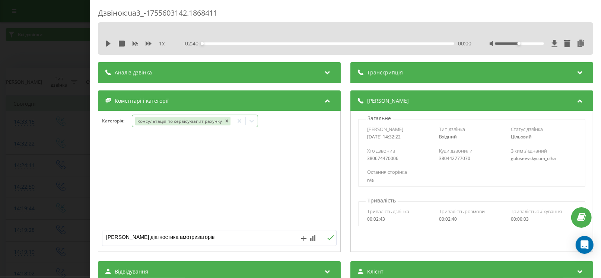
click at [363, 105] on div "[PERSON_NAME]" at bounding box center [471, 100] width 243 height 21
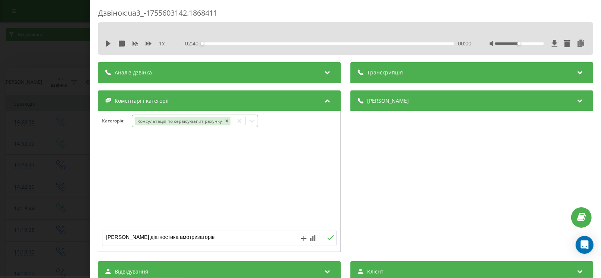
click at [363, 108] on div "[PERSON_NAME]" at bounding box center [471, 100] width 243 height 21
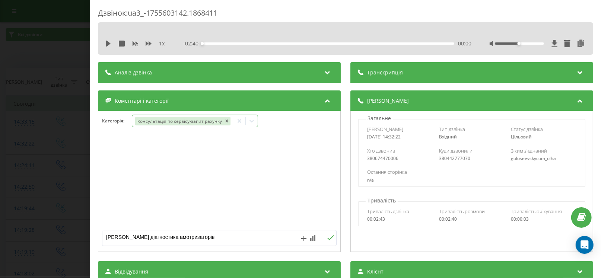
click at [377, 161] on div "380674470006" at bounding box center [400, 158] width 66 height 5
click at [384, 159] on div "380674470006" at bounding box center [400, 158] width 66 height 5
click at [229, 239] on textarea "тойота королла діагностика амотризаторів" at bounding box center [195, 236] width 187 height 13
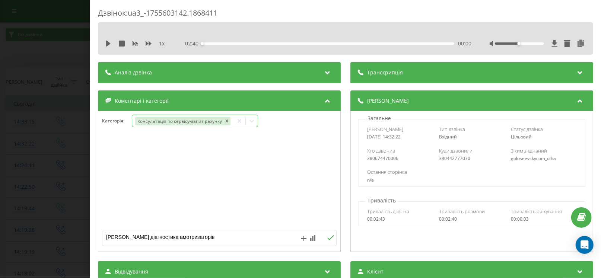
click at [328, 240] on icon at bounding box center [330, 237] width 7 height 5
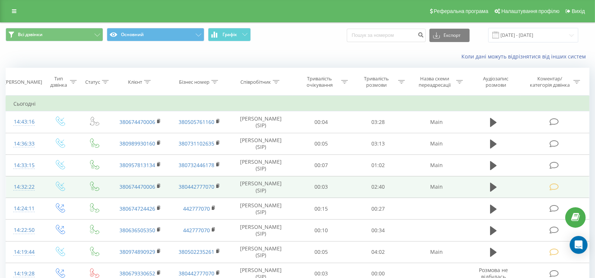
click at [558, 183] on icon at bounding box center [554, 187] width 9 height 8
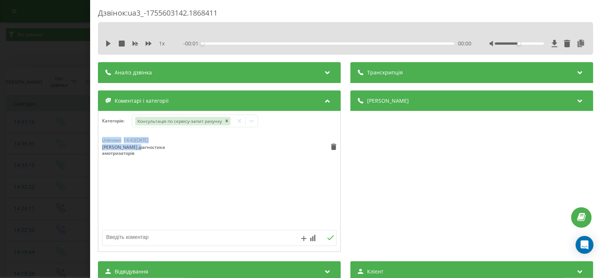
drag, startPoint x: 140, startPoint y: 150, endPoint x: 110, endPoint y: 147, distance: 29.9
click at [96, 142] on div "Дзвінок : ua3_-1755603142.1868411 1 x - 00:01 00:00 00:00 Транскрипція Для AI-а…" at bounding box center [345, 139] width 511 height 278
click at [154, 159] on div "Unknown 14:43, 19 Серпня 2025 тойота королла діагностика амотризаторів" at bounding box center [219, 181] width 242 height 89
drag, startPoint x: 111, startPoint y: 154, endPoint x: 79, endPoint y: 149, distance: 32.4
click at [79, 149] on div "Дзвінок : ua3_-1755603142.1868411 1 x - 02:40 00:00 00:00 Транскрипція Для AI-а…" at bounding box center [300, 139] width 601 height 278
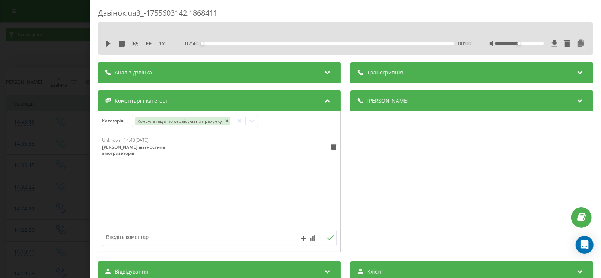
copy div "тойота королла діагностика амотризаторів"
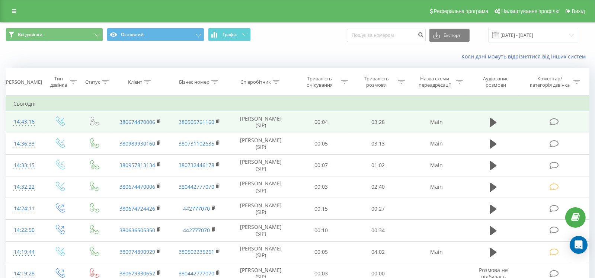
click at [553, 124] on icon at bounding box center [554, 122] width 9 height 8
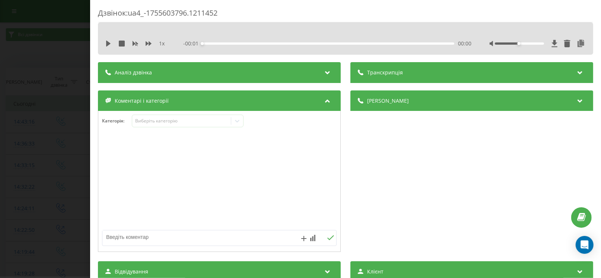
click at [153, 233] on textarea at bounding box center [195, 236] width 187 height 13
paste textarea "тойота королла діагностика амотризаторів"
type textarea "тойота королла діагностика амотризаторів"
click at [166, 125] on div "Виберіть категорію" at bounding box center [188, 121] width 112 height 13
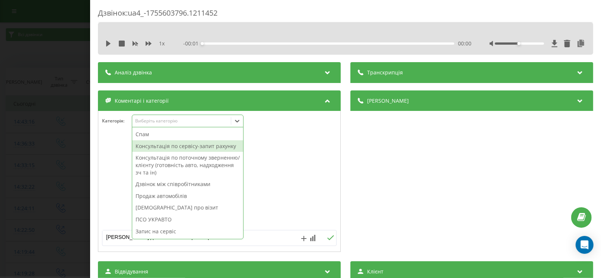
click at [178, 145] on div "Консультація по сервісу-запит рахунку" at bounding box center [187, 146] width 111 height 12
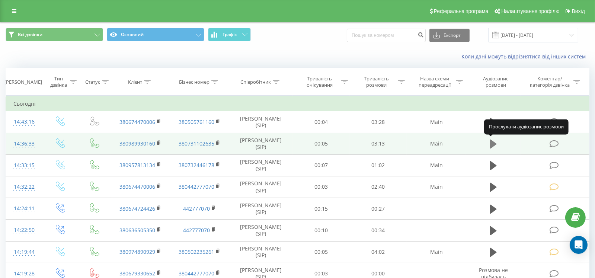
click at [492, 144] on icon at bounding box center [493, 144] width 7 height 9
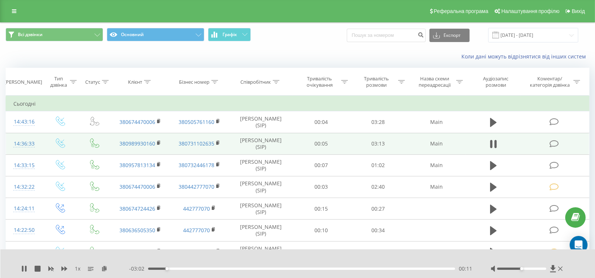
click at [552, 143] on icon at bounding box center [554, 144] width 9 height 8
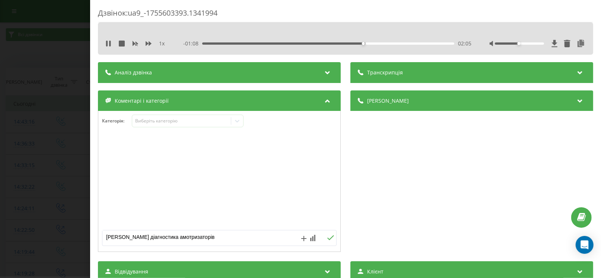
click at [229, 237] on textarea "тойота королла діагностика амотризаторів" at bounding box center [195, 236] width 187 height 13
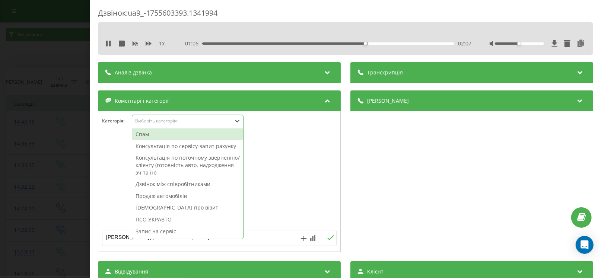
click at [169, 116] on div "Виберіть категорію" at bounding box center [188, 121] width 112 height 13
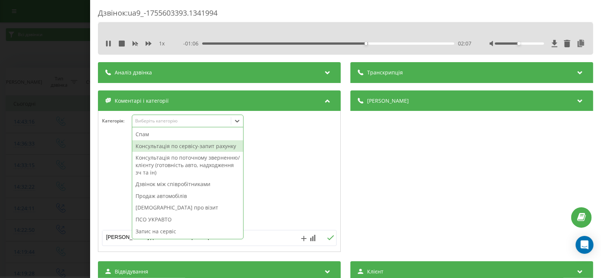
click at [168, 144] on div "Консультація по сервісу-запит рахунку" at bounding box center [187, 146] width 111 height 12
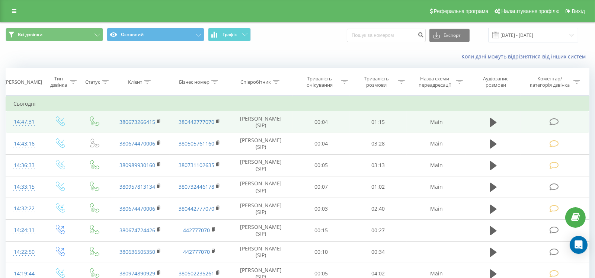
click at [553, 121] on icon at bounding box center [554, 122] width 9 height 8
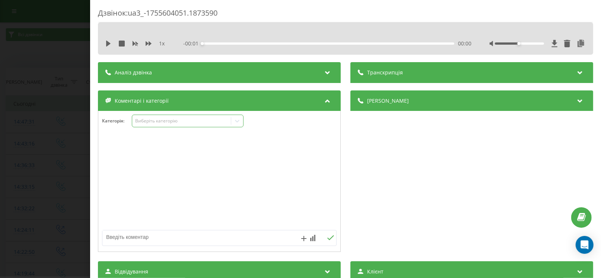
drag, startPoint x: 165, startPoint y: 120, endPoint x: 162, endPoint y: 125, distance: 5.7
click at [165, 121] on div "Виберіть категорію" at bounding box center [181, 121] width 93 height 6
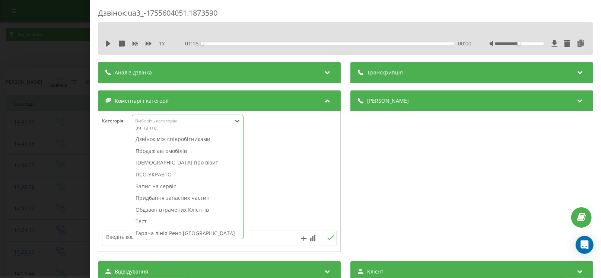
scroll to position [89, 0]
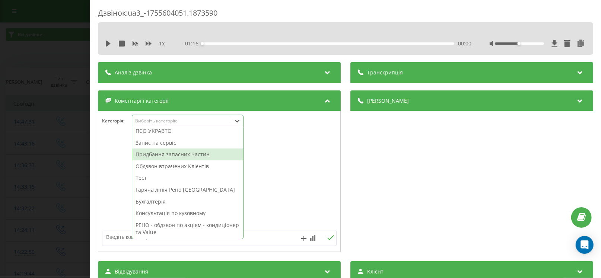
click at [172, 157] on div "Придбання запасних частин" at bounding box center [187, 155] width 111 height 12
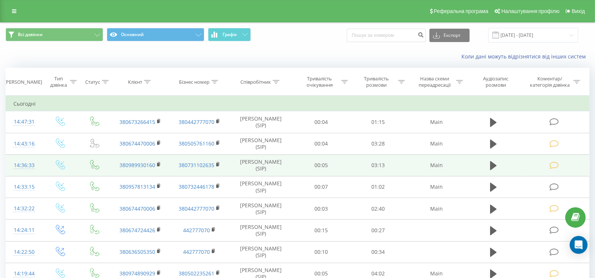
click at [555, 166] on icon at bounding box center [554, 166] width 9 height 8
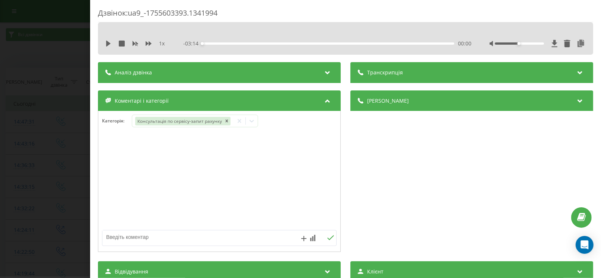
click at [222, 45] on div "- 03:14 00:00 00:00" at bounding box center [327, 43] width 288 height 7
click at [218, 45] on div "- 03:14 00:00 00:00" at bounding box center [327, 43] width 288 height 7
click at [215, 42] on div "- 03:14 00:00 00:00" at bounding box center [327, 43] width 288 height 7
click at [213, 42] on div "- 03:14 00:00 00:00" at bounding box center [327, 43] width 288 height 7
click at [215, 43] on div "00:10" at bounding box center [328, 43] width 252 height 2
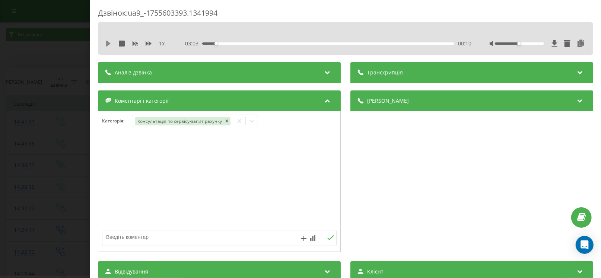
click at [108, 41] on icon at bounding box center [108, 44] width 6 height 6
click at [136, 236] on textarea at bounding box center [195, 236] width 187 height 13
paste textarea "22.08.2025"
click at [105, 43] on icon at bounding box center [108, 44] width 6 height 6
click at [224, 121] on icon "Remove Консультація по сервісу-запит рахунку" at bounding box center [226, 120] width 5 height 5
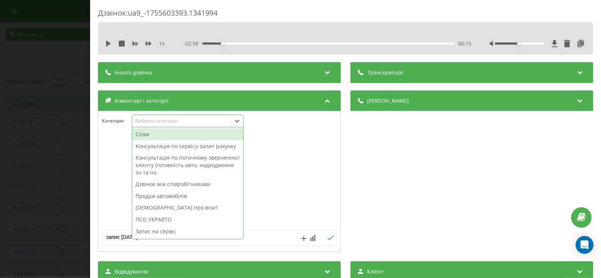
click at [238, 119] on icon at bounding box center [236, 120] width 7 height 7
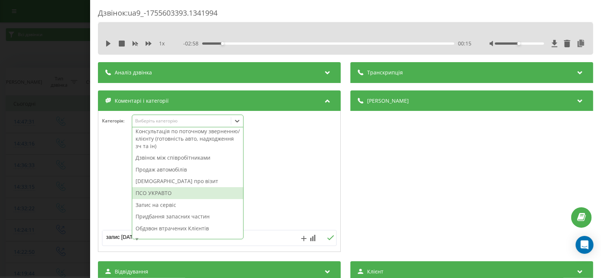
scroll to position [37, 0]
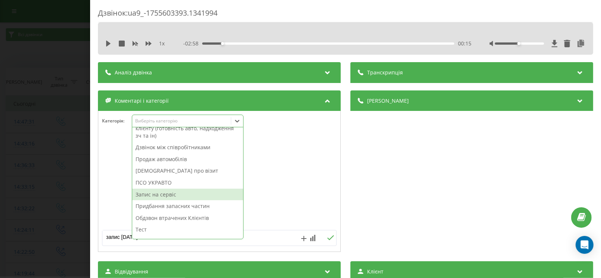
click at [182, 195] on div "Запис на сервіс" at bounding box center [187, 195] width 111 height 12
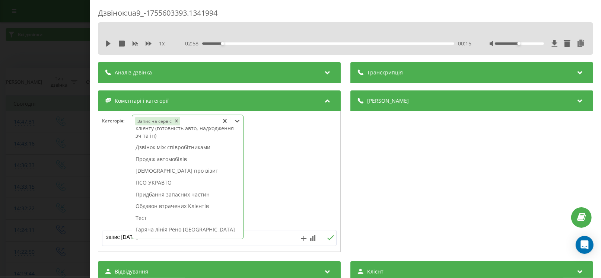
click at [276, 236] on textarea "запис 22.08.2025" at bounding box center [195, 236] width 187 height 13
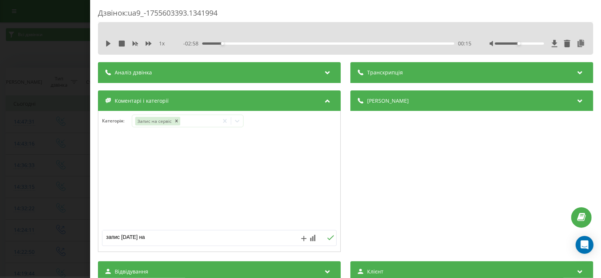
paste textarea "09:00:00"
paste textarea "DOKKER № КА9612СТ VIN VF10SRCL467422745"
paste textarea "пробіг 135 000км. ТО + зад.ліхтар стопа не працює, лампочку поміняти"
type textarea "запис 22.08.2025 на 09:00:00 DOKKER № КА9612СТ VIN VF10SRCL467422745 пробіг 135…"
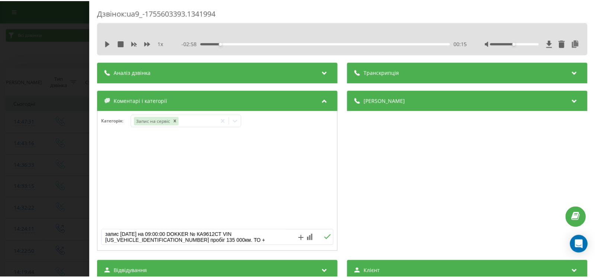
scroll to position [8, 0]
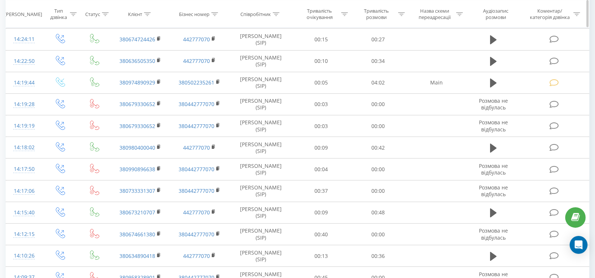
scroll to position [186, 0]
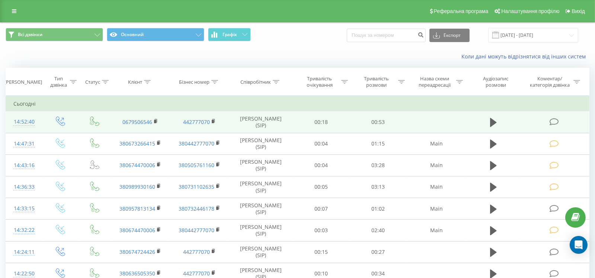
click at [550, 122] on icon at bounding box center [554, 122] width 9 height 8
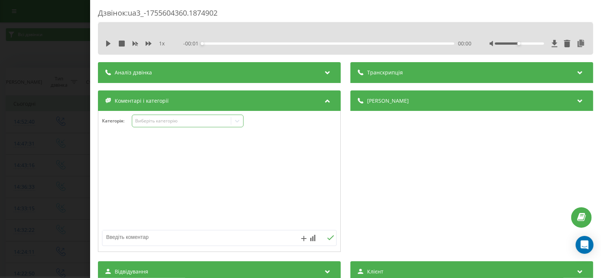
click at [191, 120] on div "Виберіть категорію" at bounding box center [181, 121] width 93 height 6
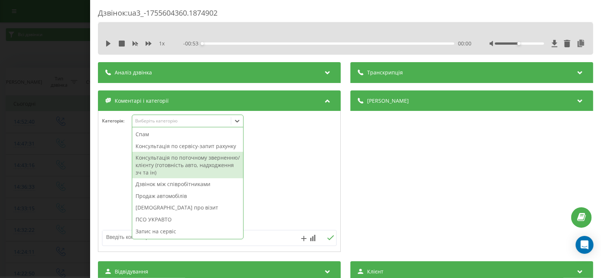
click at [177, 165] on div "Консультація по поточному зверненню/клієнту (готовність авто, надходження зч та…" at bounding box center [187, 165] width 111 height 26
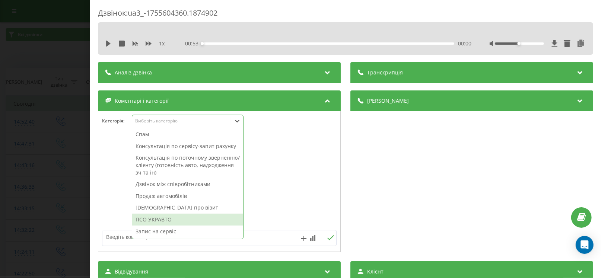
click at [110, 243] on textarea at bounding box center [195, 236] width 187 height 13
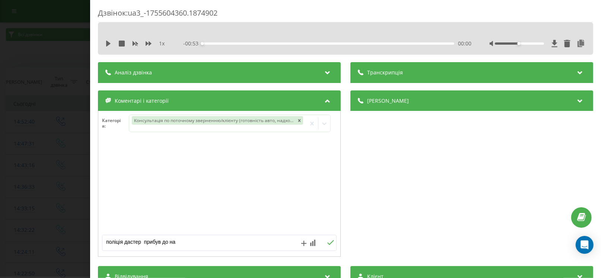
type textarea "поліція дастер прибув до нас"
